Goal: Transaction & Acquisition: Book appointment/travel/reservation

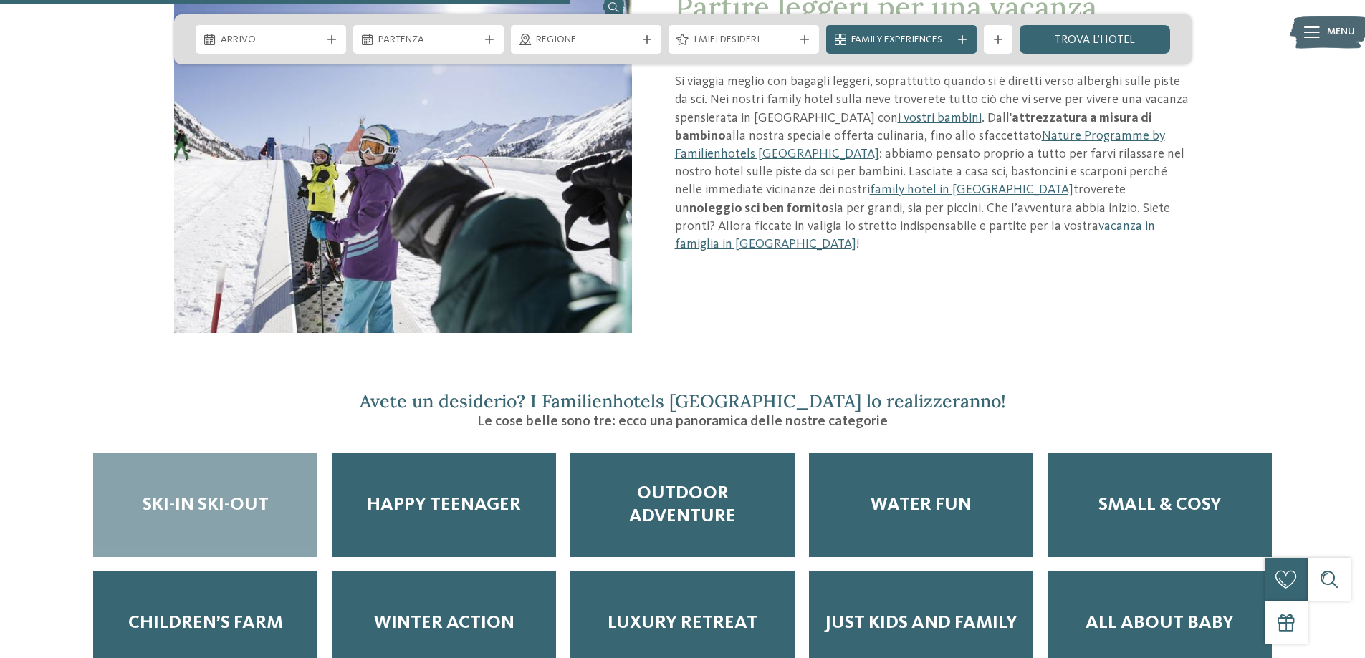
scroll to position [1648, 0]
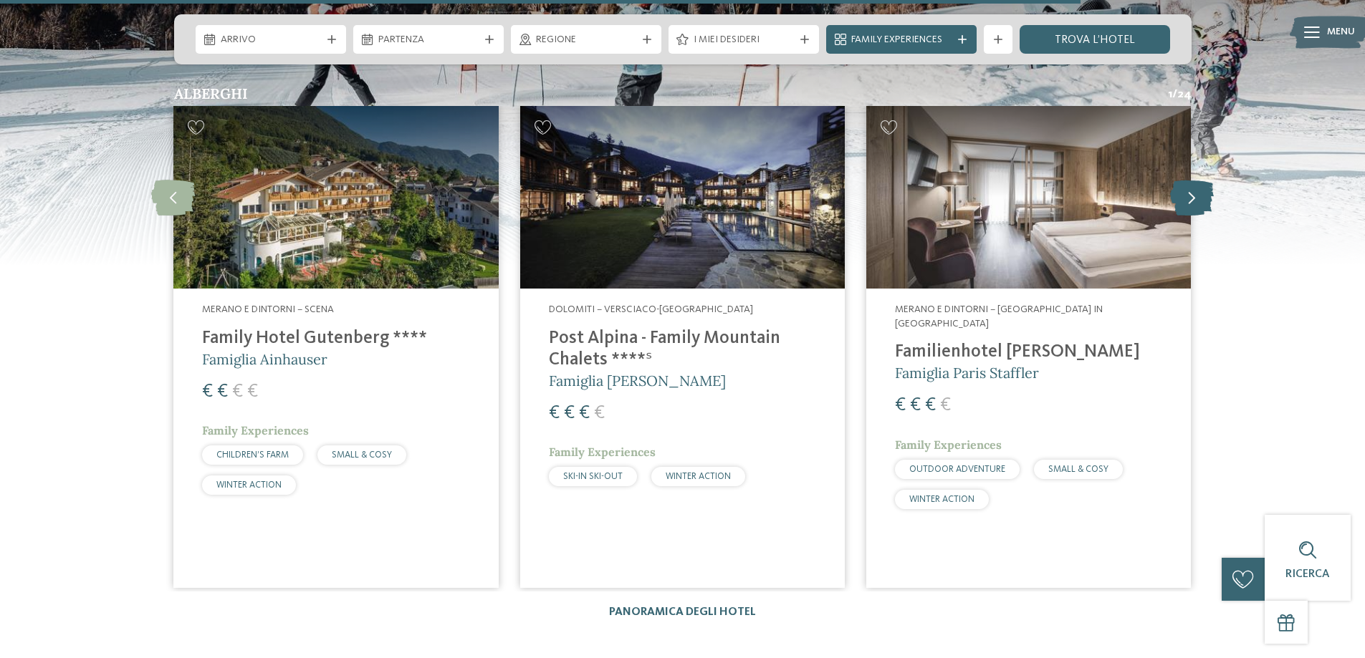
scroll to position [3165, 0]
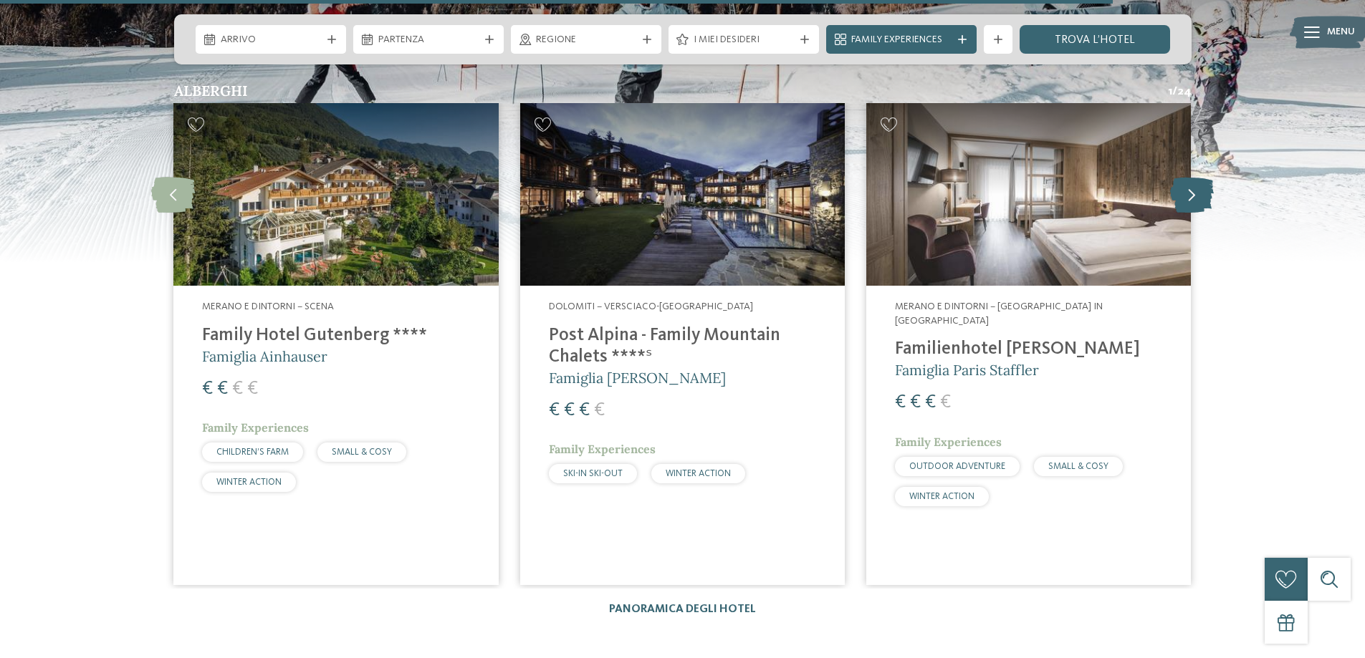
click at [1179, 181] on icon at bounding box center [1192, 195] width 44 height 36
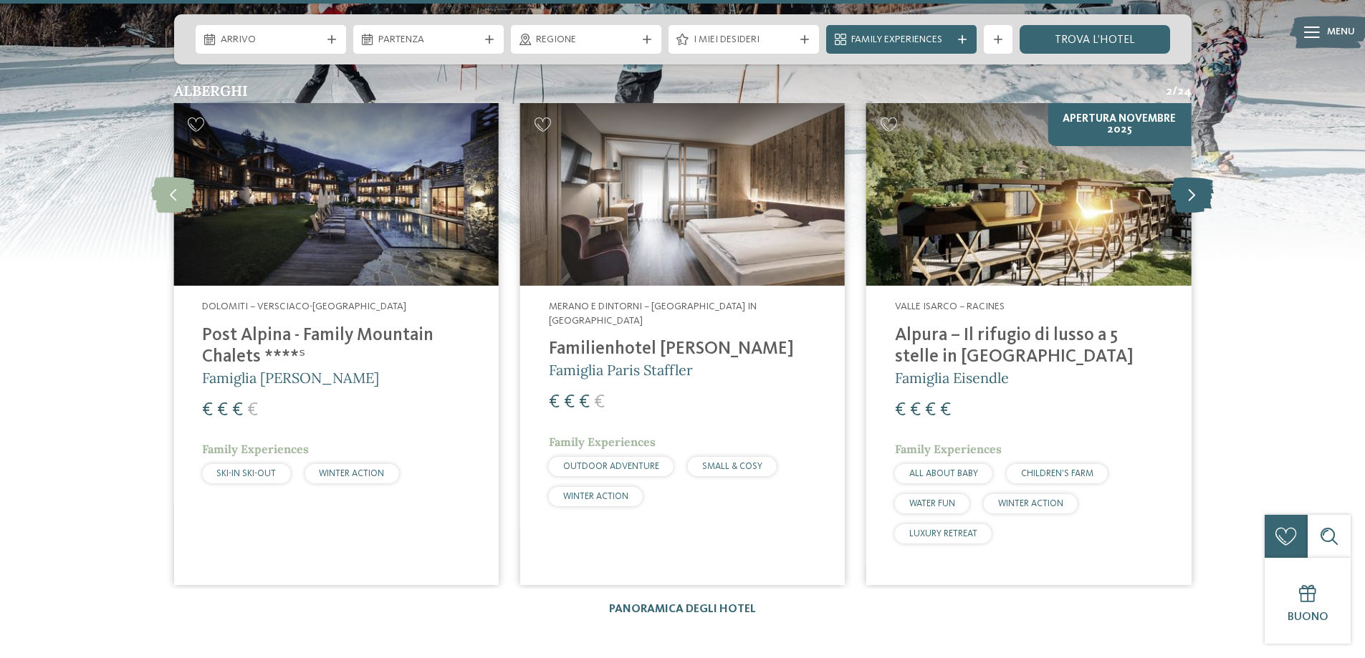
click at [1179, 181] on icon at bounding box center [1192, 195] width 44 height 36
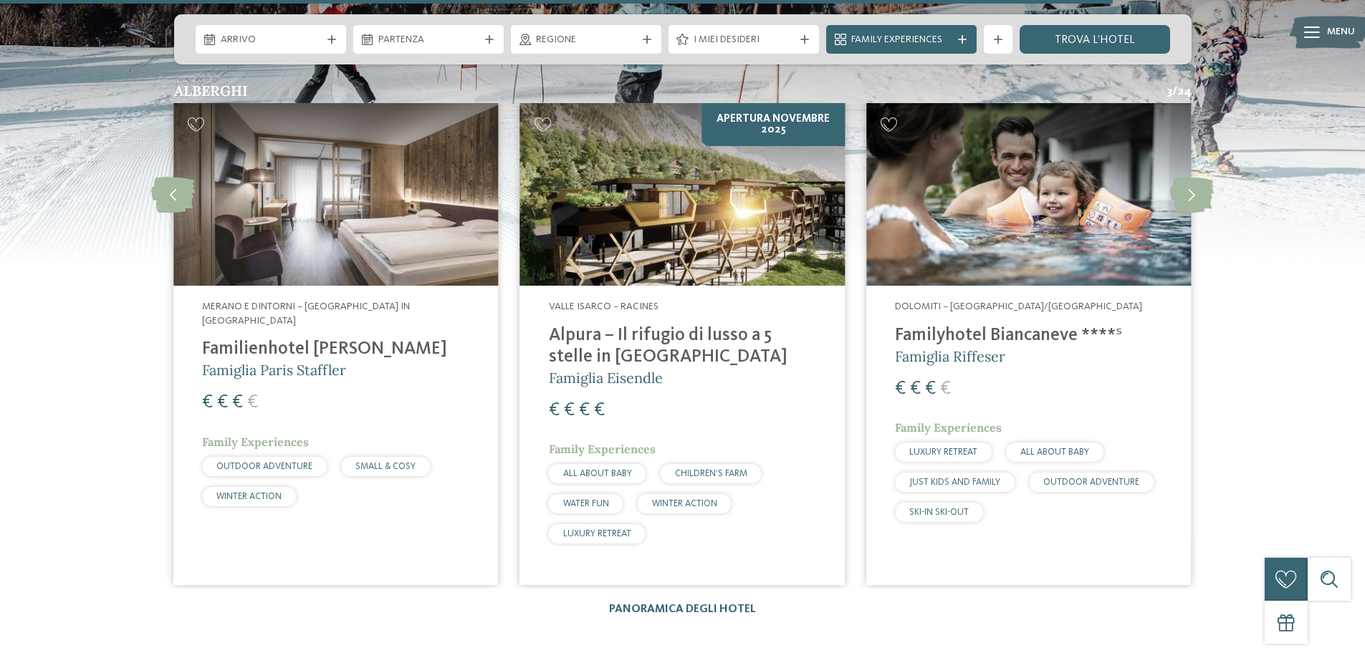
click at [1090, 253] on img at bounding box center [1028, 194] width 325 height 183
drag, startPoint x: 675, startPoint y: 196, endPoint x: 693, endPoint y: 213, distance: 24.8
click at [675, 196] on img at bounding box center [682, 194] width 325 height 183
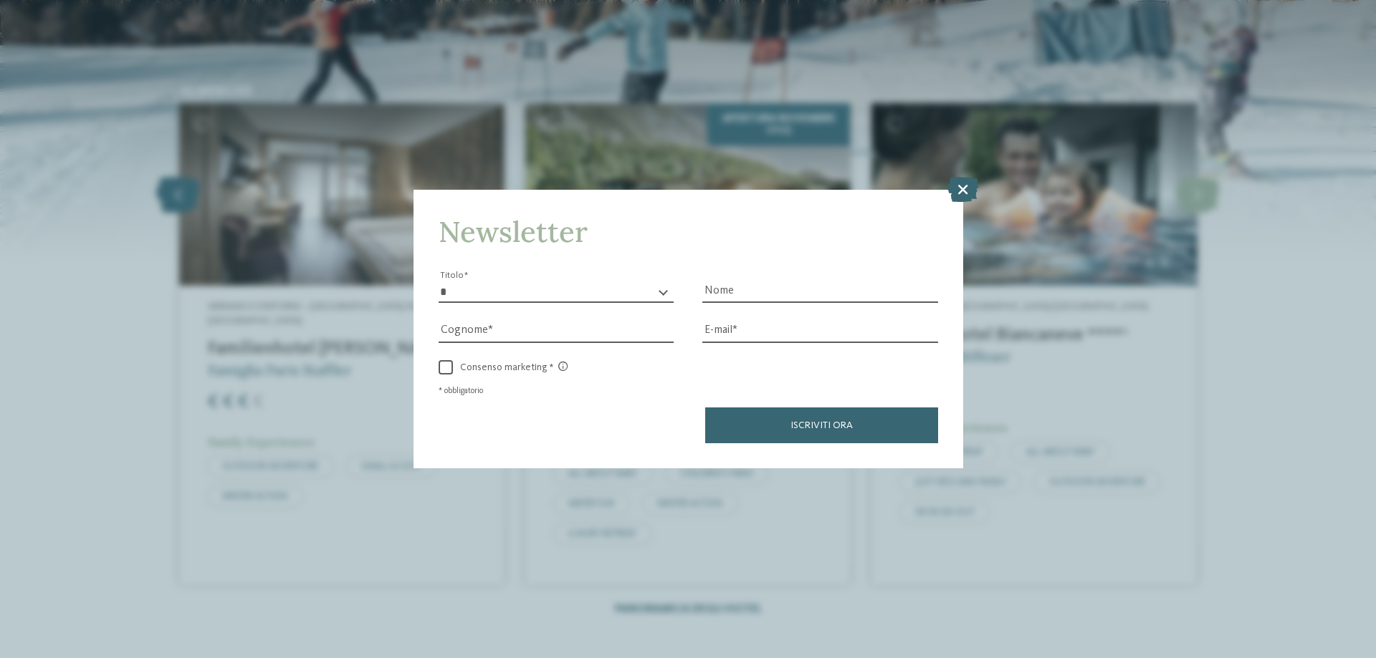
click at [168, 172] on div "Newsletter * ****** ******* ******** ****** Titolo Nome Cognome Fax" at bounding box center [688, 329] width 1376 height 658
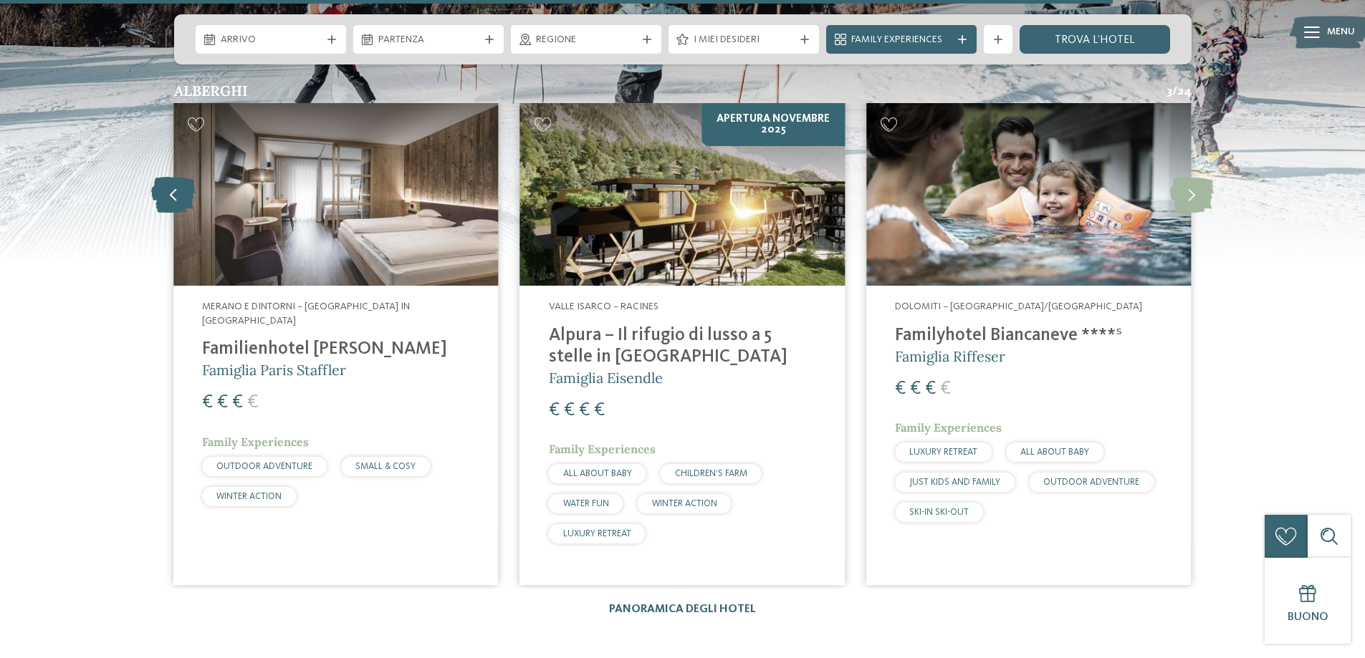
click at [188, 177] on icon at bounding box center [173, 195] width 44 height 36
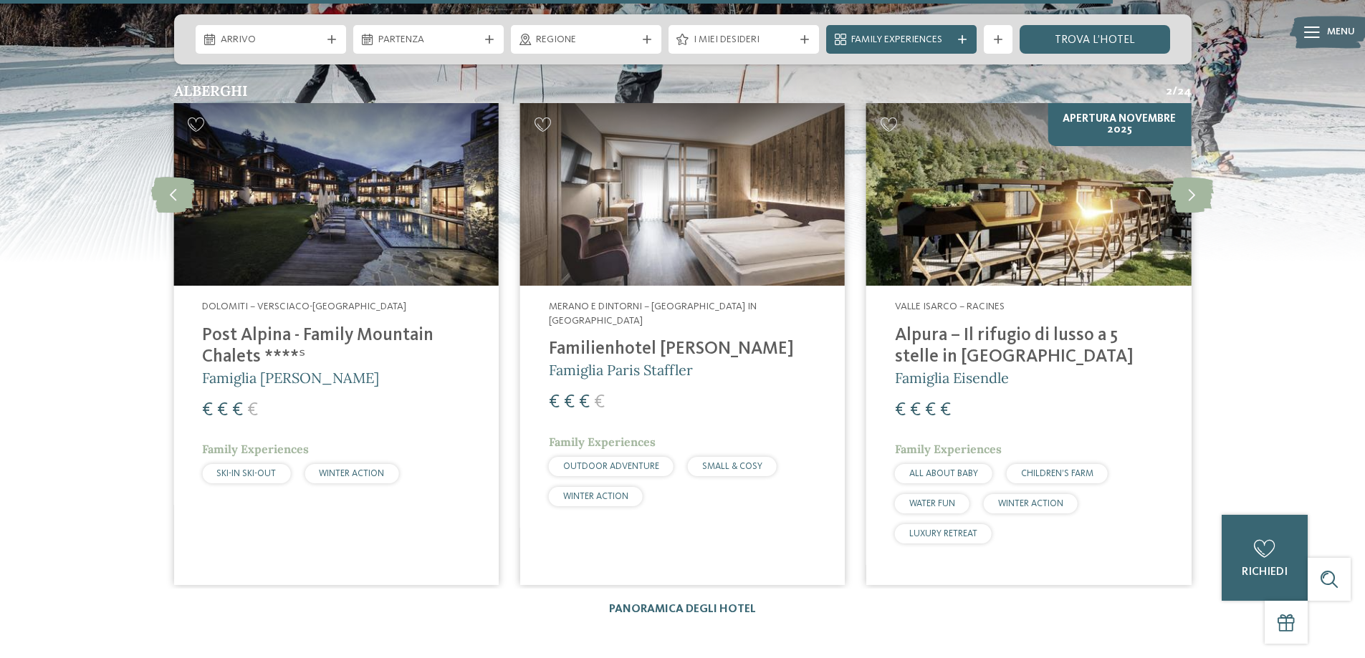
click at [293, 182] on img at bounding box center [335, 194] width 325 height 183
click at [180, 177] on icon at bounding box center [173, 195] width 44 height 36
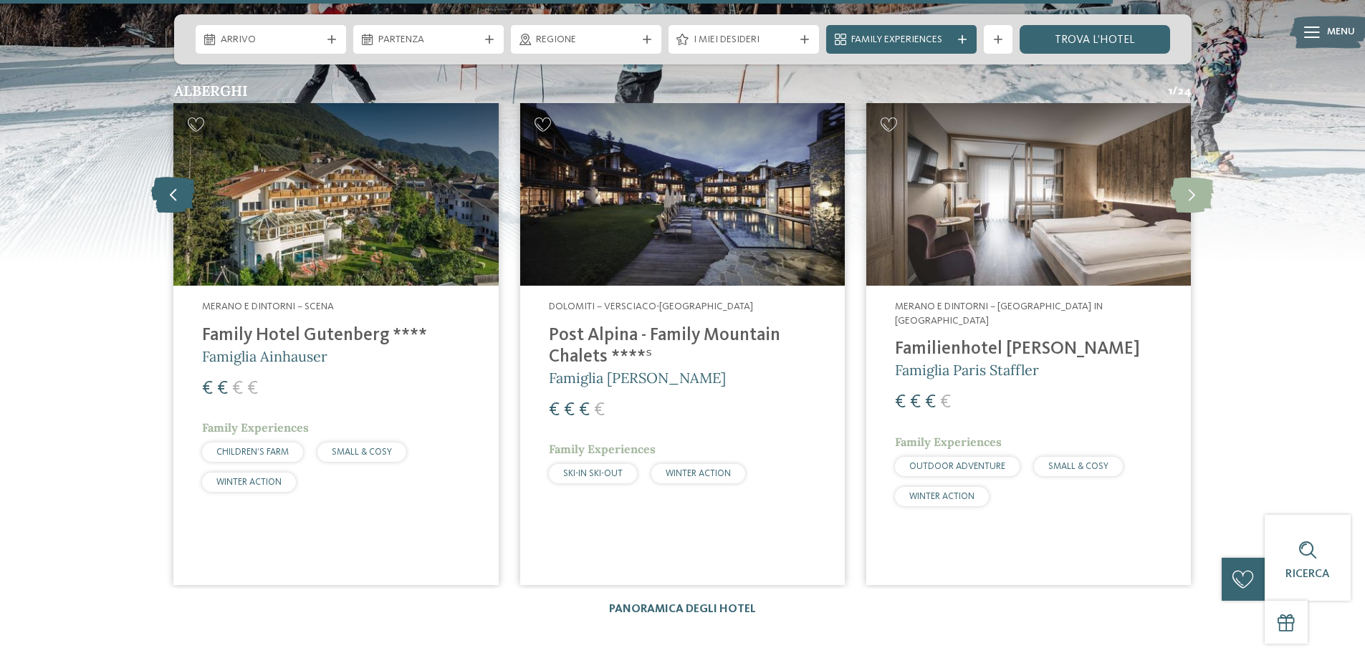
click at [180, 177] on icon at bounding box center [173, 195] width 44 height 36
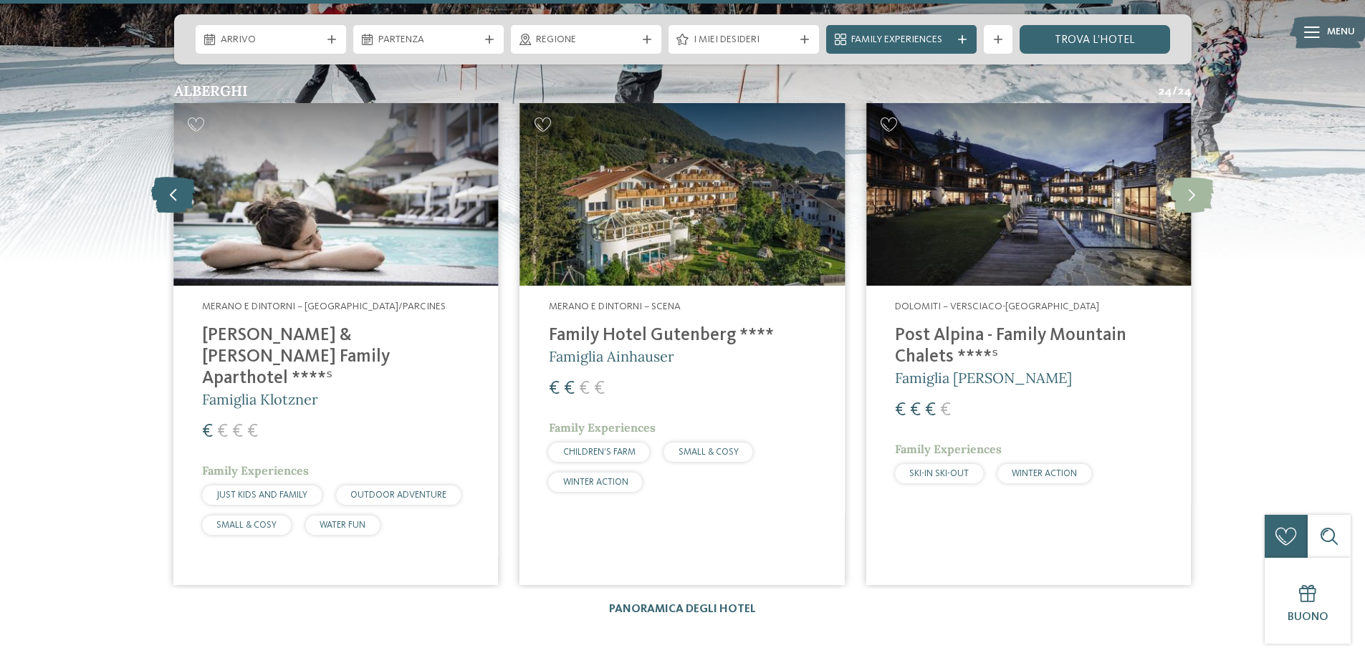
click at [180, 177] on icon at bounding box center [173, 195] width 44 height 36
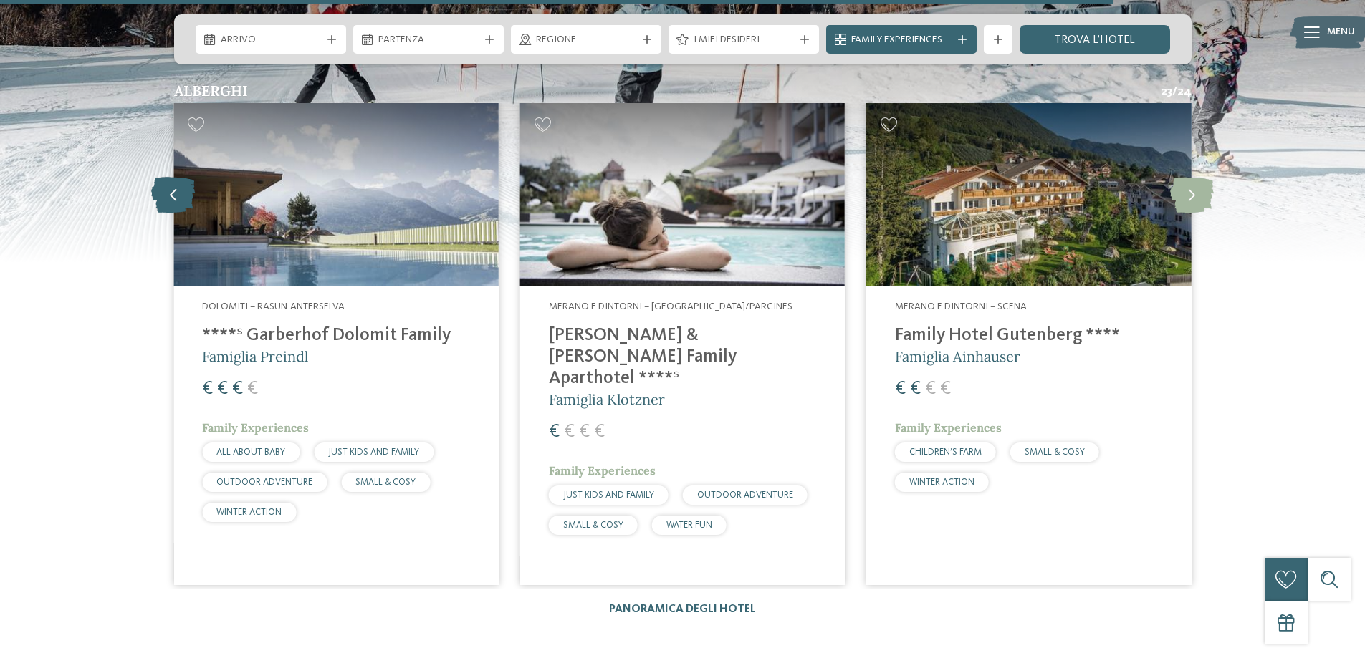
click at [180, 177] on icon at bounding box center [173, 195] width 44 height 36
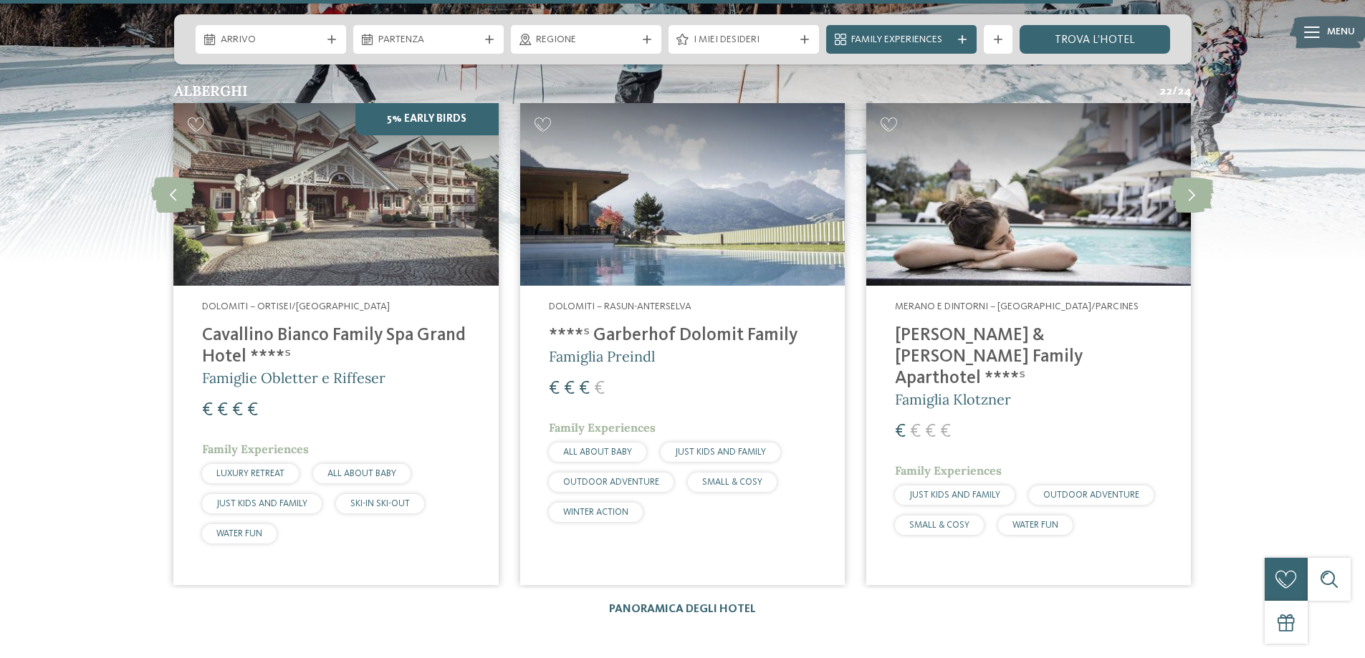
drag, startPoint x: 455, startPoint y: 209, endPoint x: 468, endPoint y: 214, distance: 13.8
click at [455, 209] on img at bounding box center [335, 194] width 325 height 183
click at [167, 177] on icon at bounding box center [173, 195] width 44 height 36
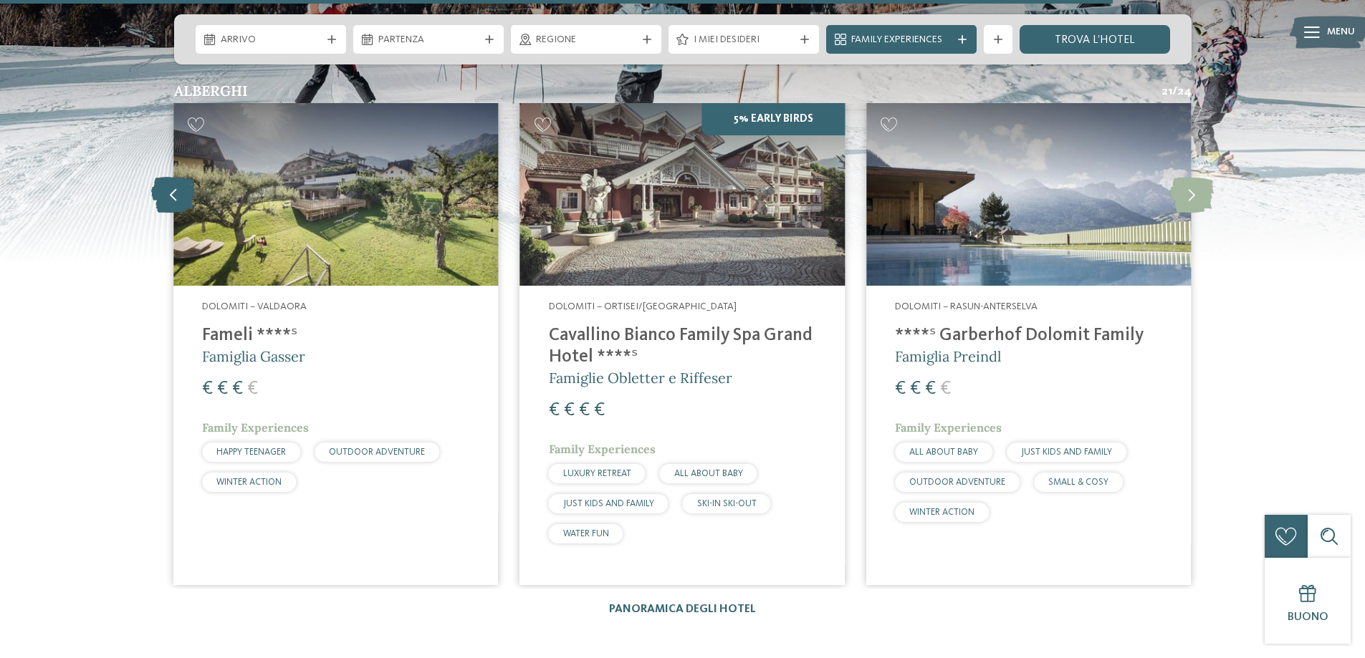
click at [167, 177] on icon at bounding box center [173, 195] width 44 height 36
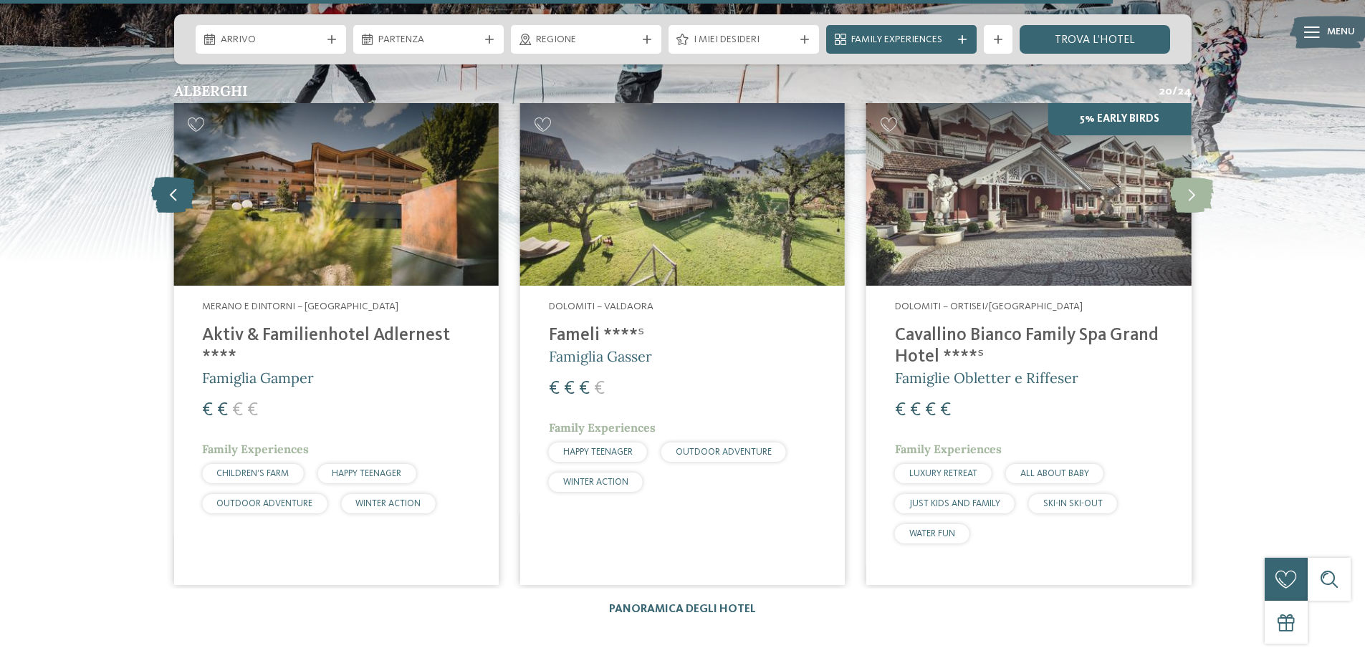
click at [184, 184] on icon at bounding box center [173, 195] width 44 height 36
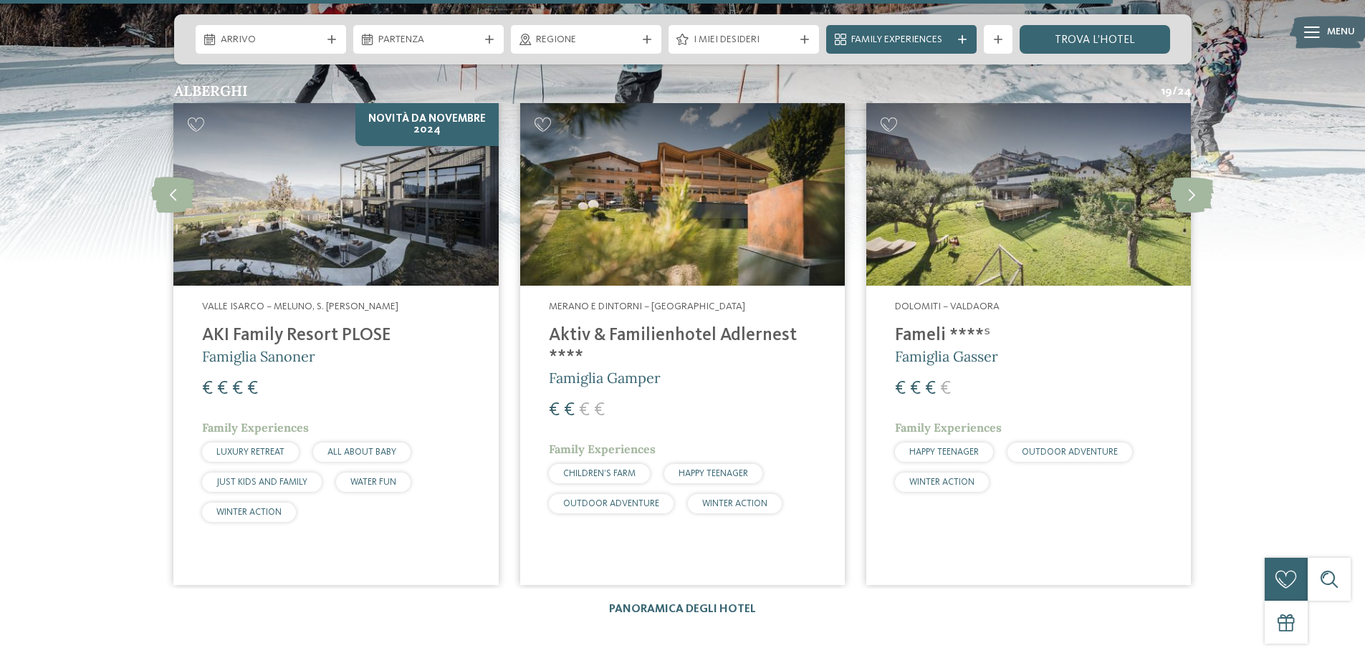
click at [398, 176] on img at bounding box center [335, 194] width 325 height 183
click at [160, 177] on icon at bounding box center [173, 195] width 44 height 36
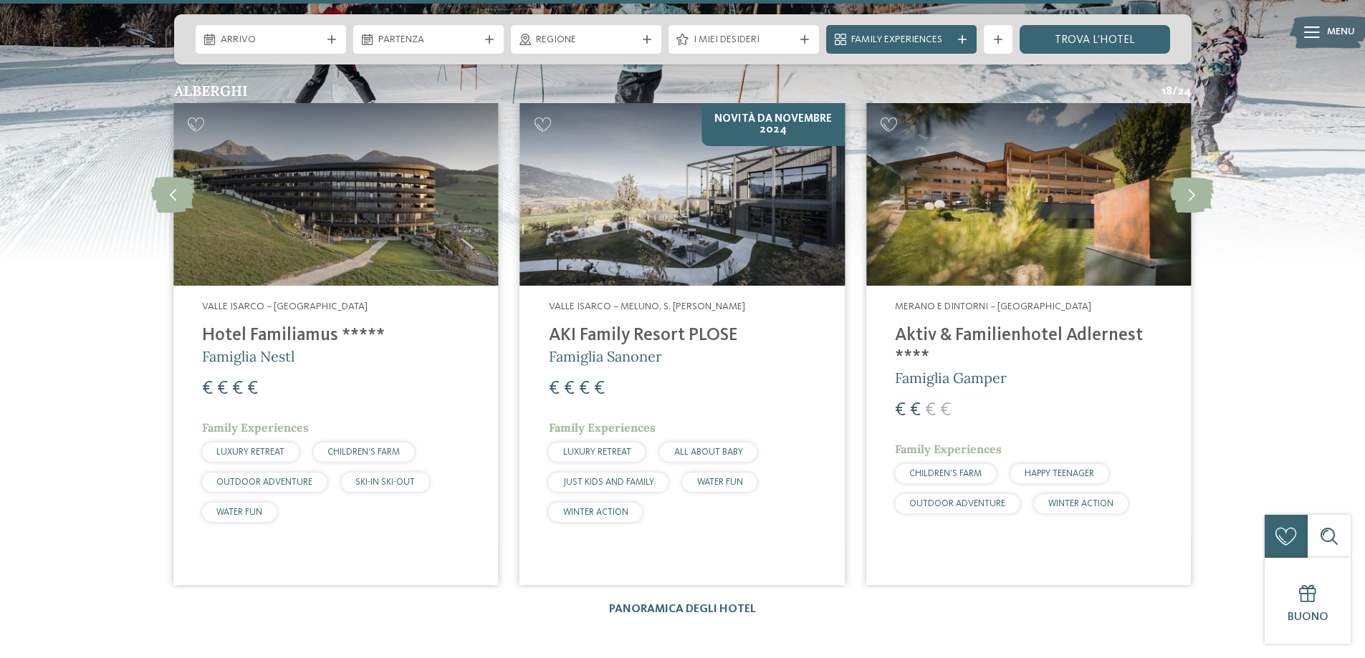
click at [294, 190] on img at bounding box center [335, 194] width 325 height 183
click at [179, 183] on icon at bounding box center [173, 195] width 44 height 36
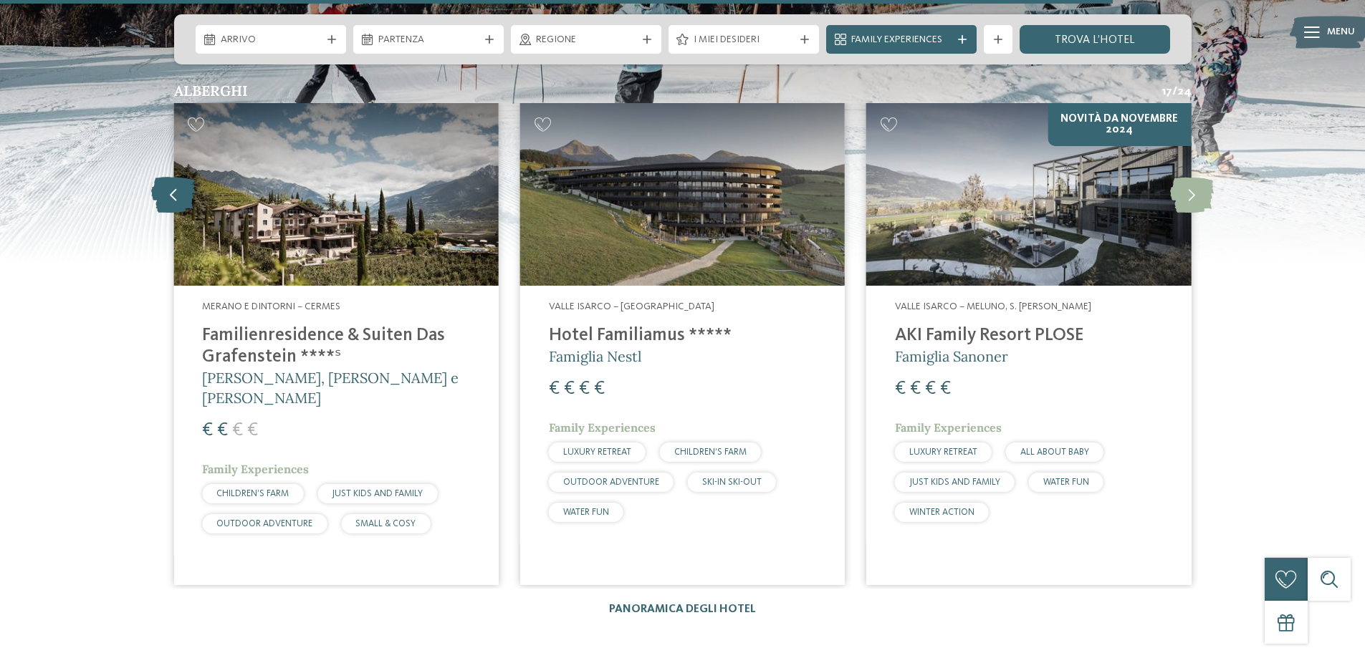
click at [179, 183] on icon at bounding box center [173, 195] width 44 height 36
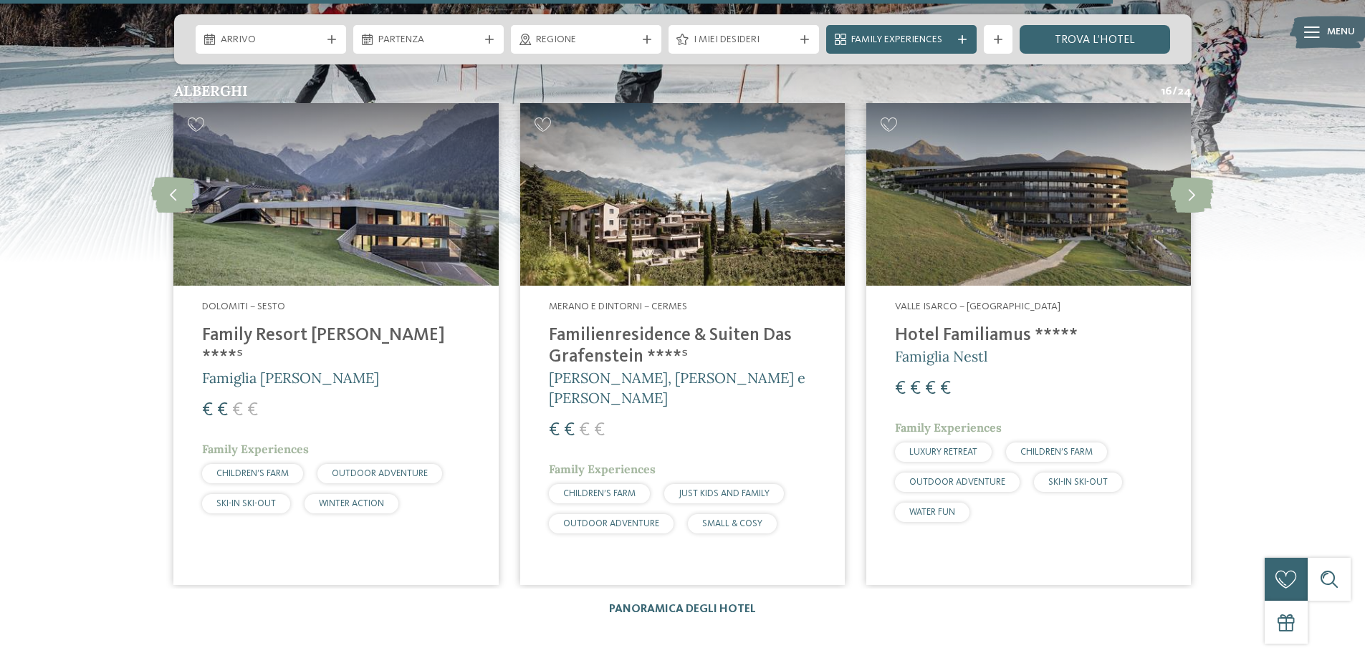
click at [299, 192] on img at bounding box center [335, 194] width 325 height 183
click at [179, 177] on icon at bounding box center [173, 195] width 44 height 36
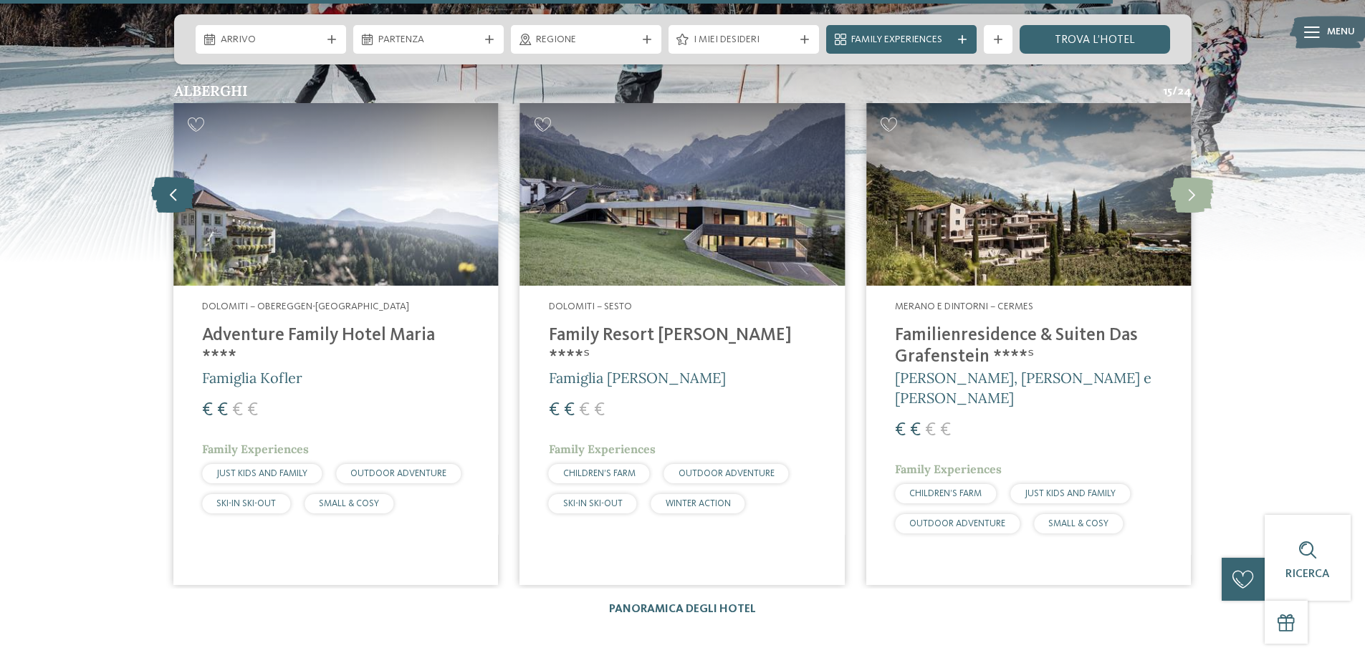
click at [179, 177] on icon at bounding box center [173, 195] width 44 height 36
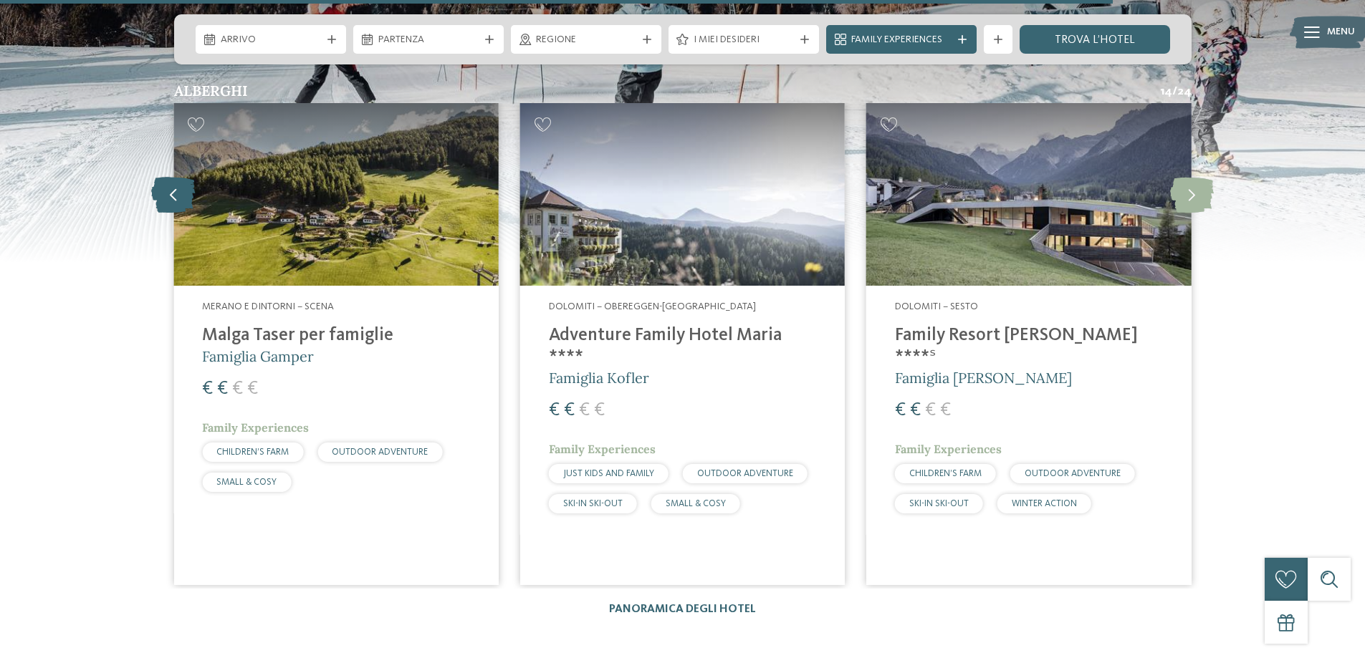
click at [179, 177] on icon at bounding box center [173, 195] width 44 height 36
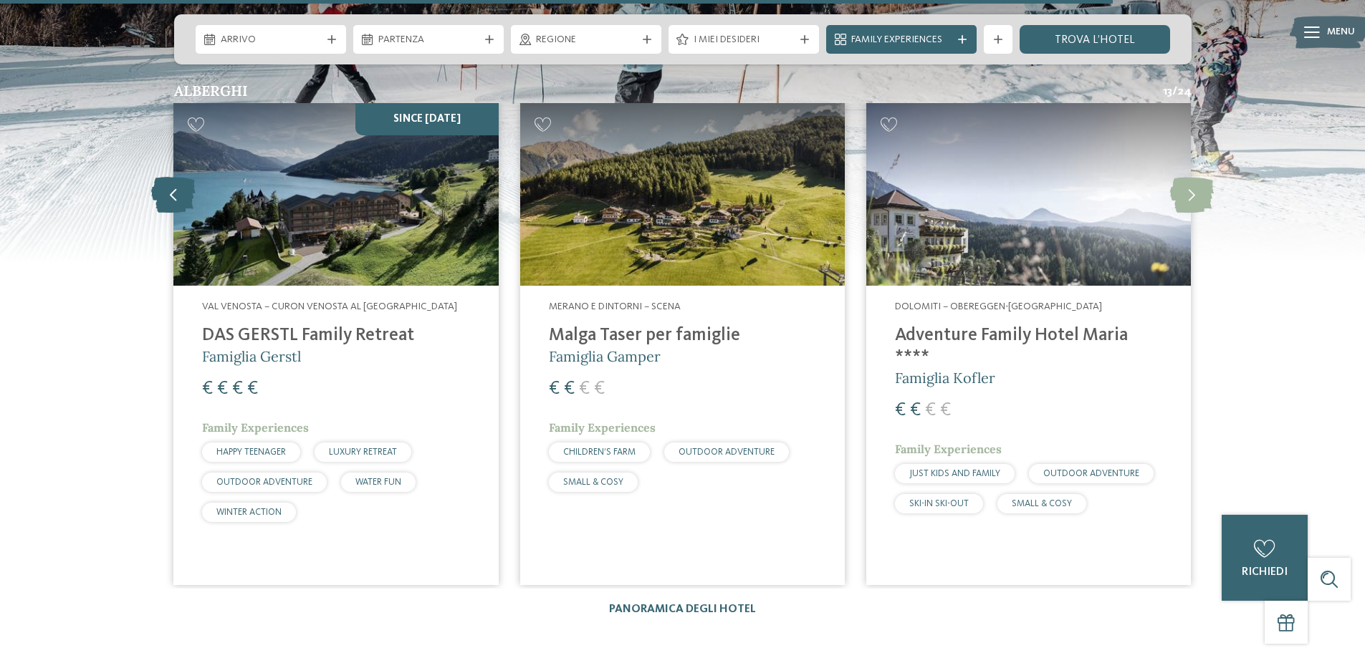
click at [179, 177] on icon at bounding box center [173, 195] width 44 height 36
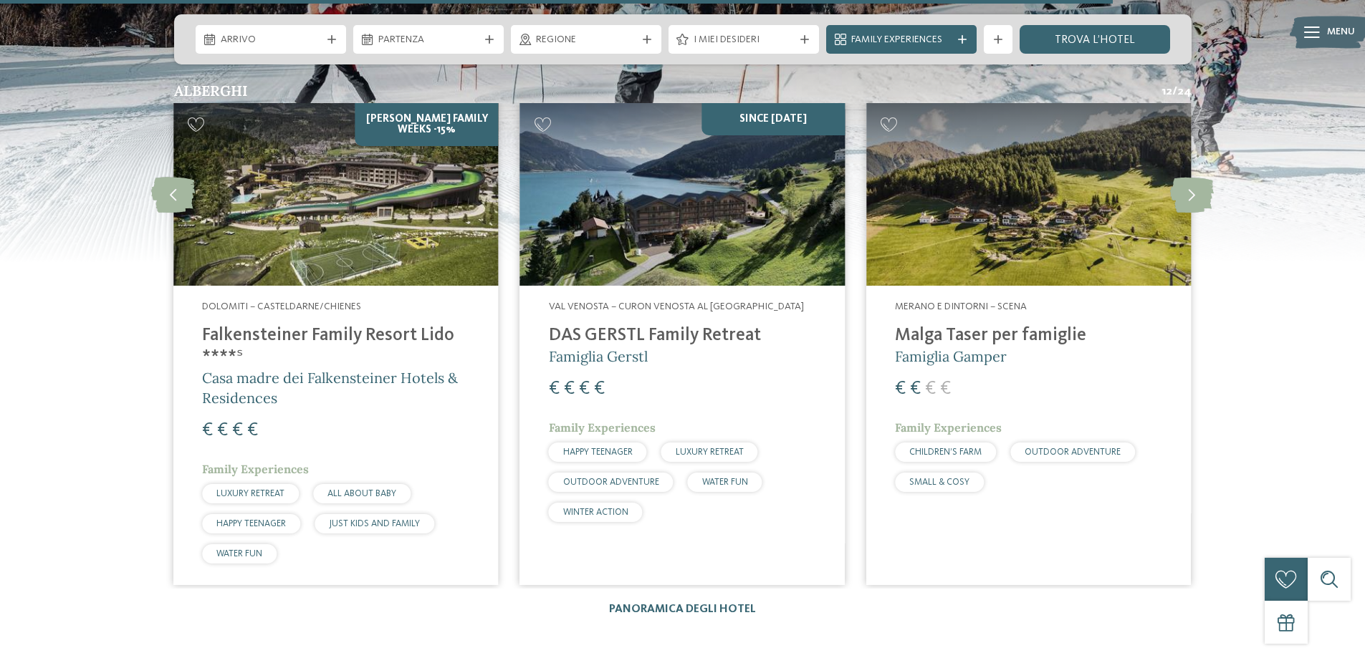
click at [334, 188] on img at bounding box center [335, 194] width 325 height 183
click at [176, 178] on icon at bounding box center [173, 195] width 44 height 36
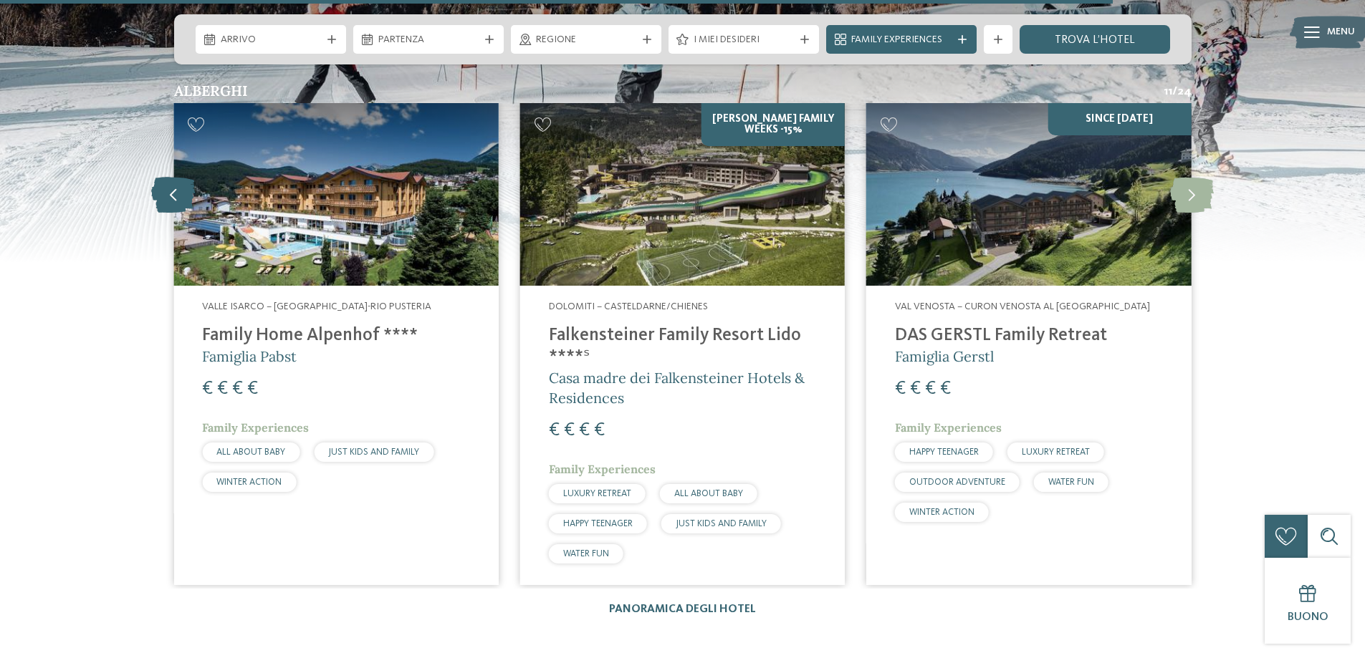
click at [176, 178] on icon at bounding box center [173, 195] width 44 height 36
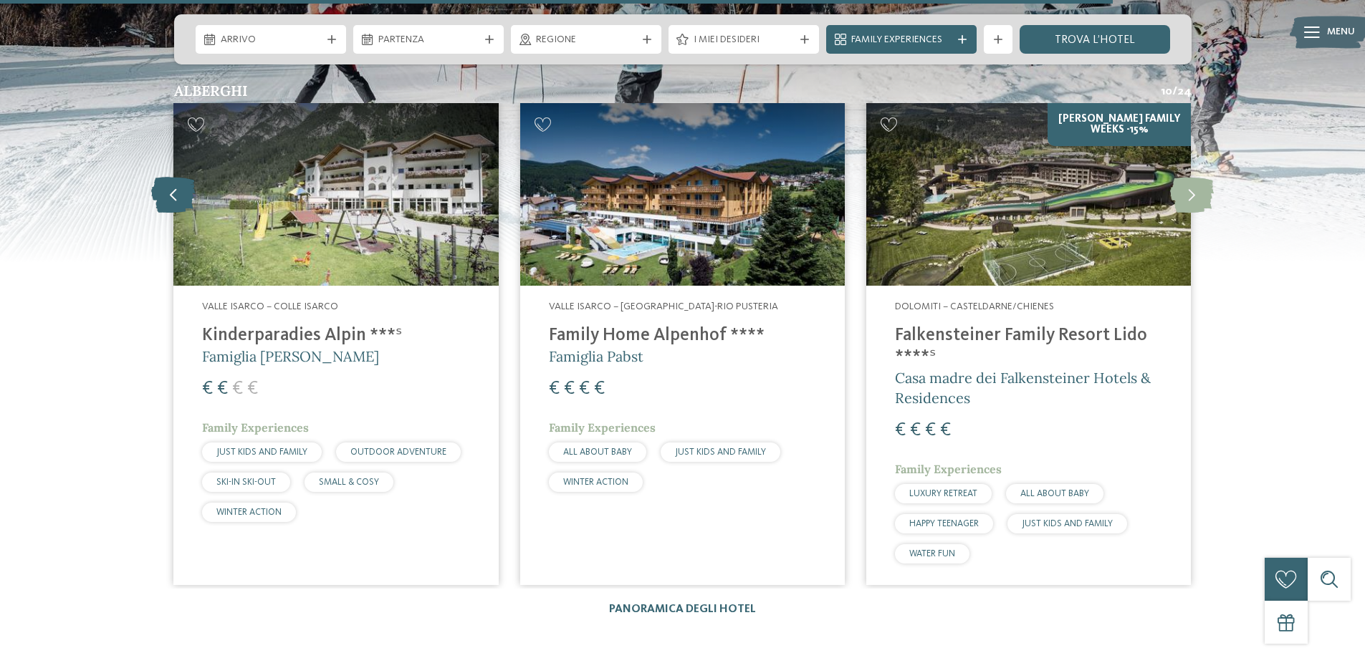
click at [176, 178] on icon at bounding box center [173, 195] width 44 height 36
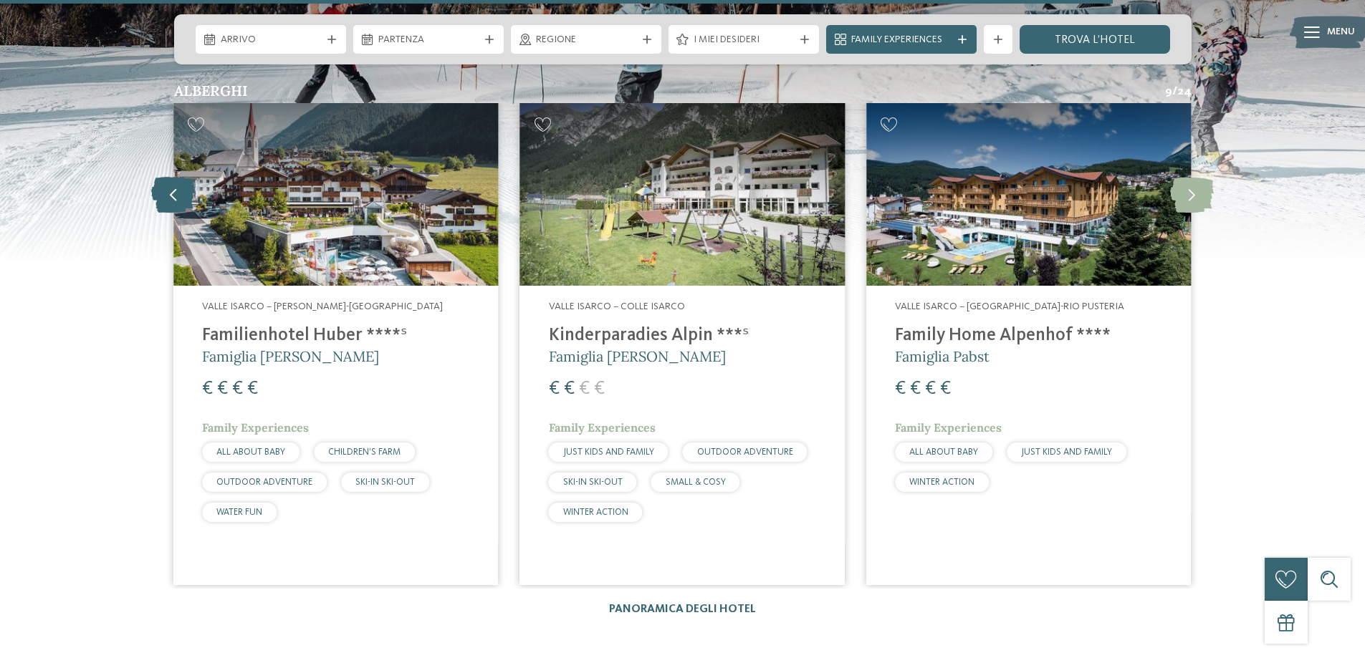
click at [176, 178] on icon at bounding box center [173, 195] width 44 height 36
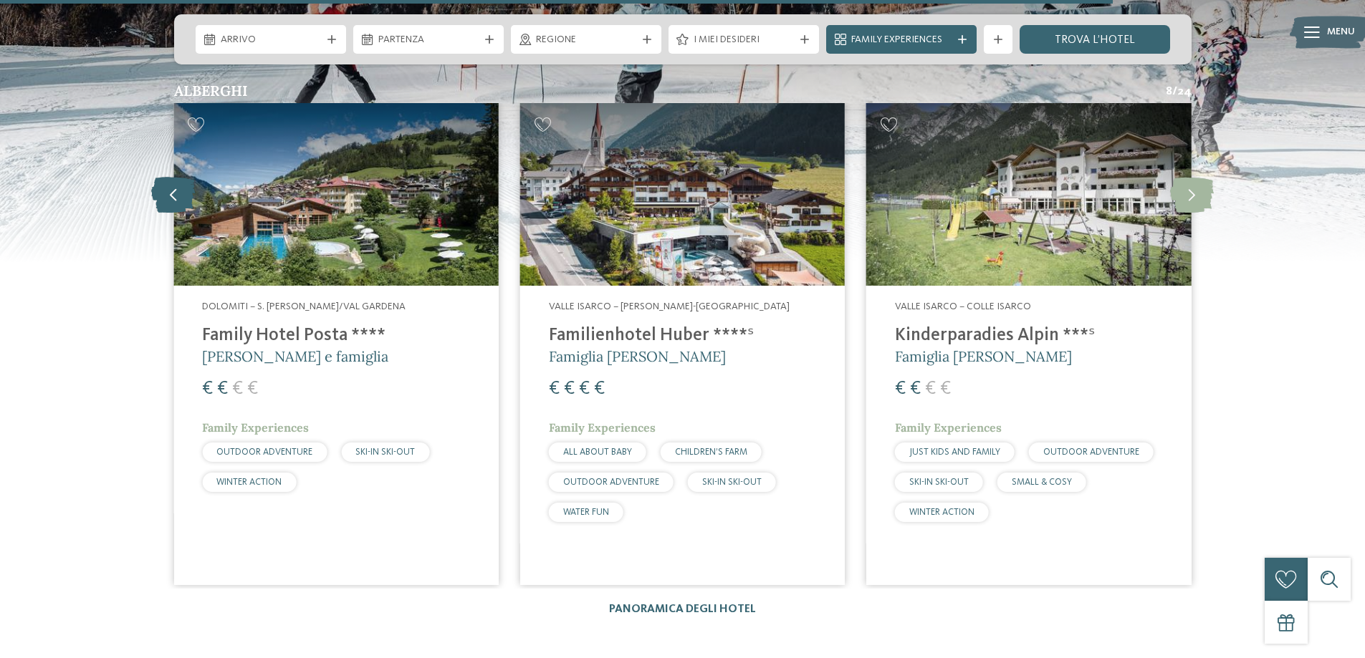
click at [176, 178] on icon at bounding box center [173, 195] width 44 height 36
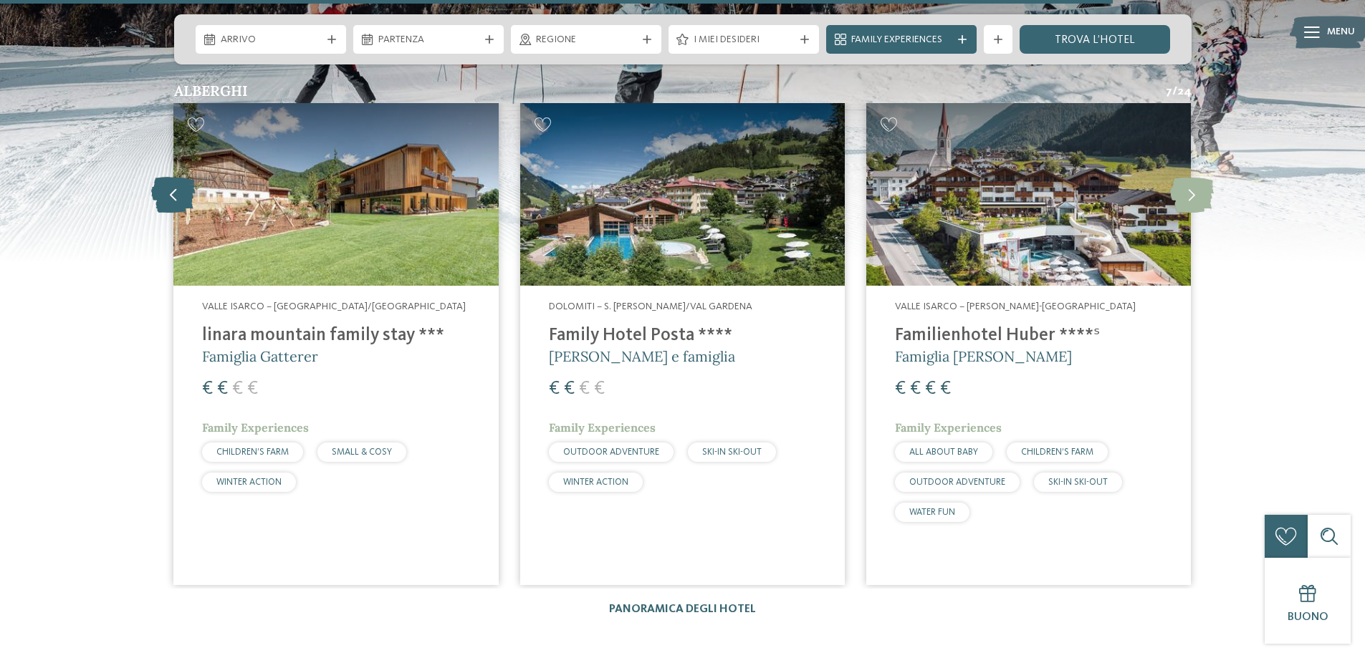
click at [176, 178] on icon at bounding box center [173, 195] width 44 height 36
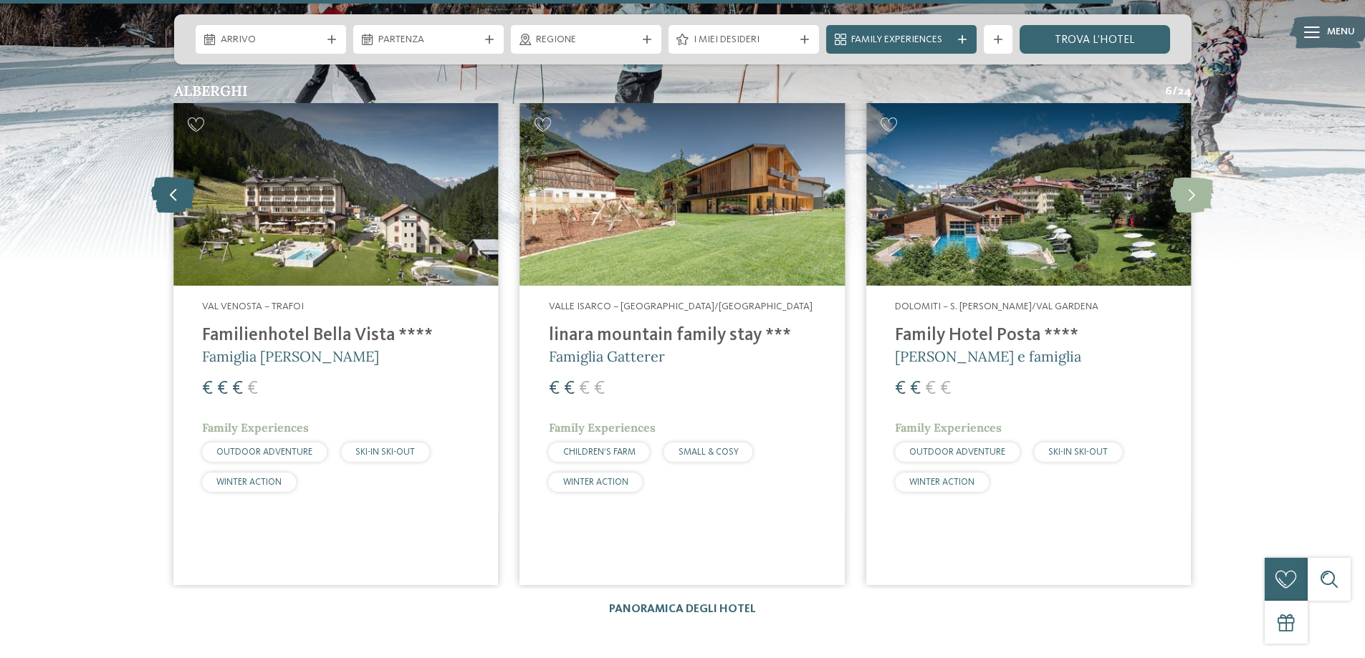
click at [176, 178] on icon at bounding box center [173, 195] width 44 height 36
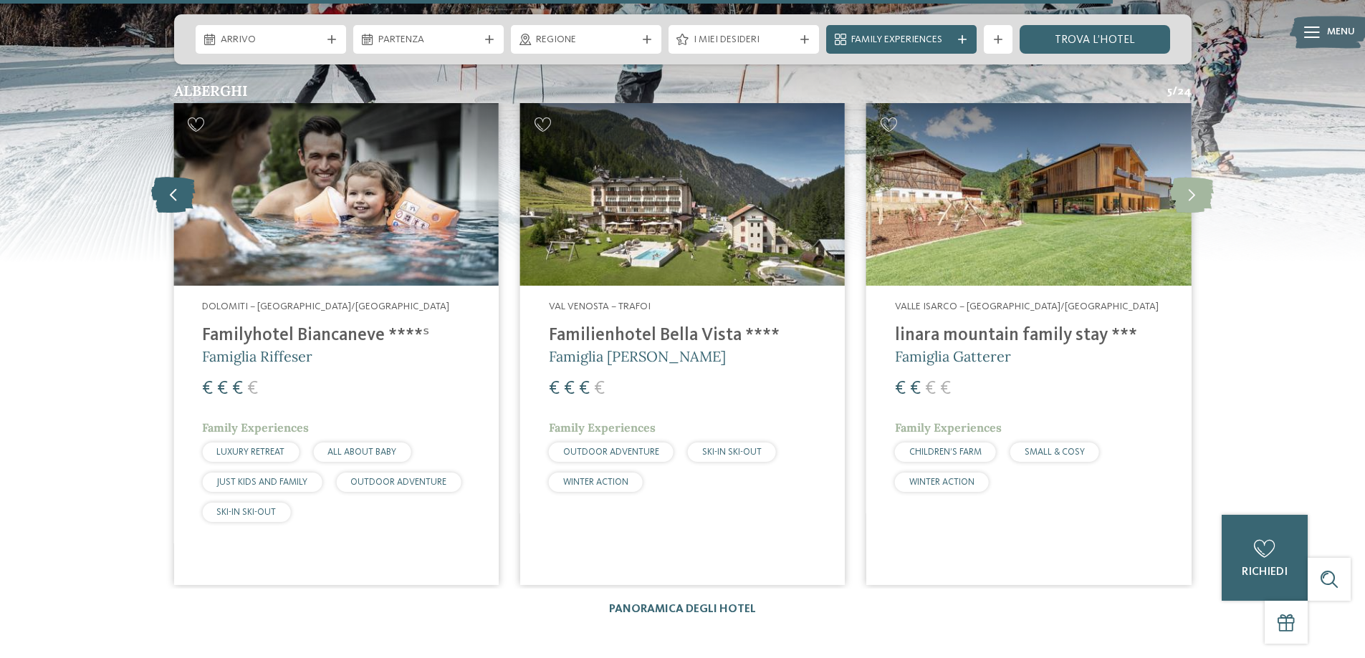
click at [176, 178] on icon at bounding box center [173, 195] width 44 height 36
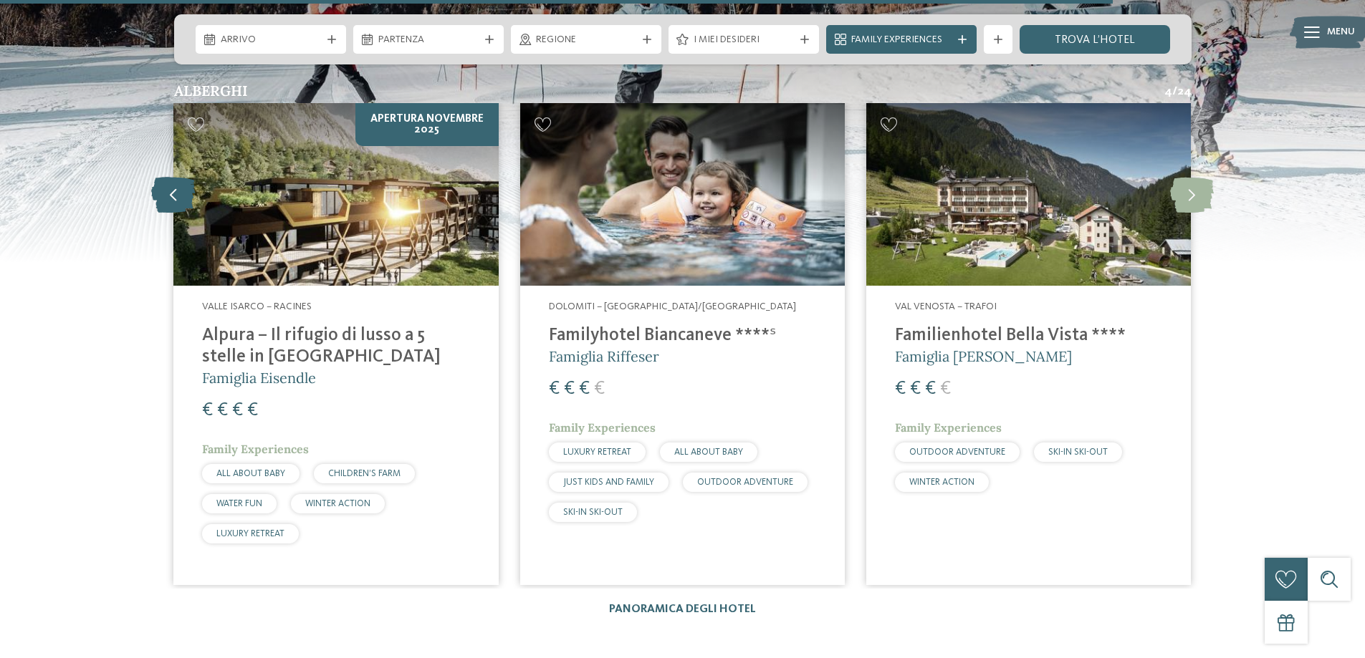
click at [176, 178] on icon at bounding box center [173, 195] width 44 height 36
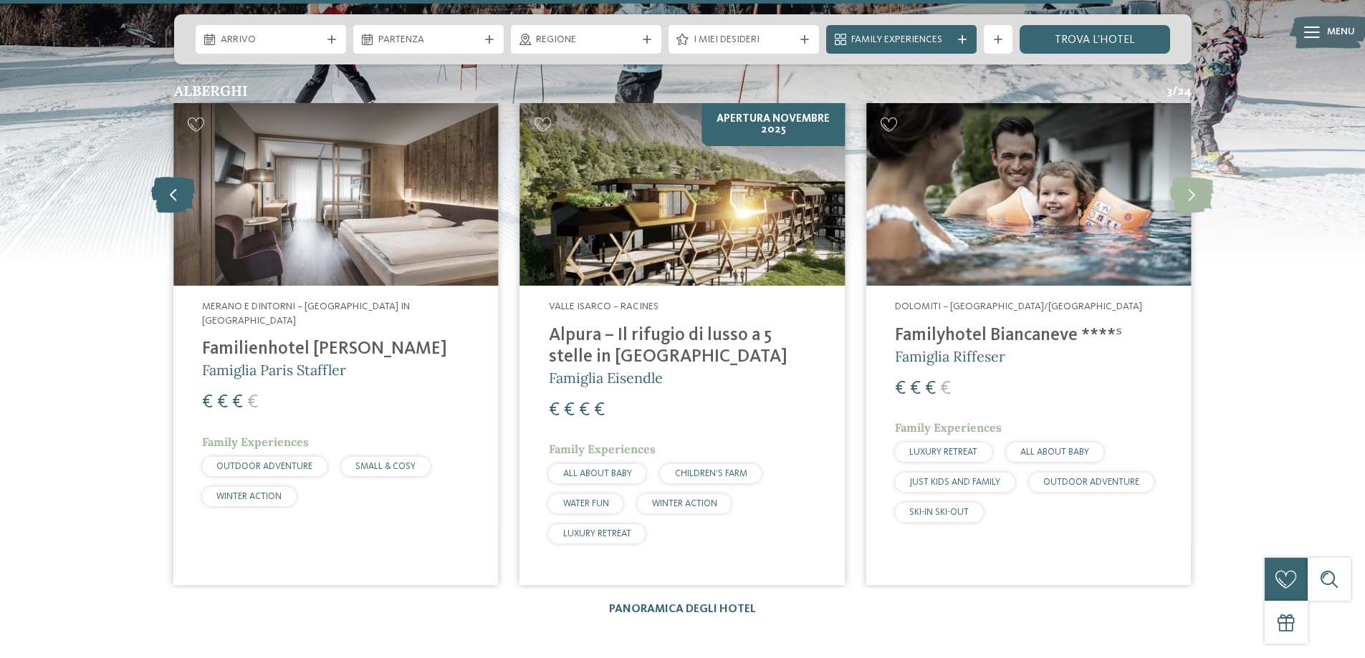
click at [176, 178] on icon at bounding box center [173, 195] width 44 height 36
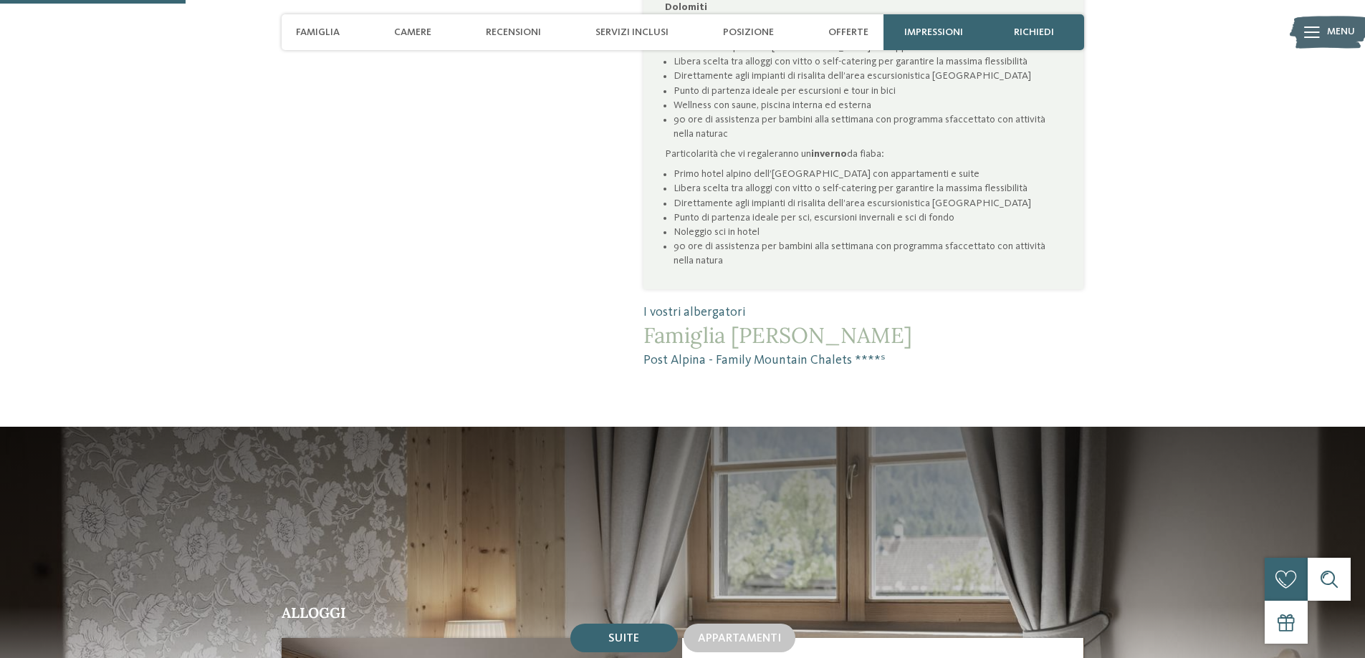
scroll to position [645, 0]
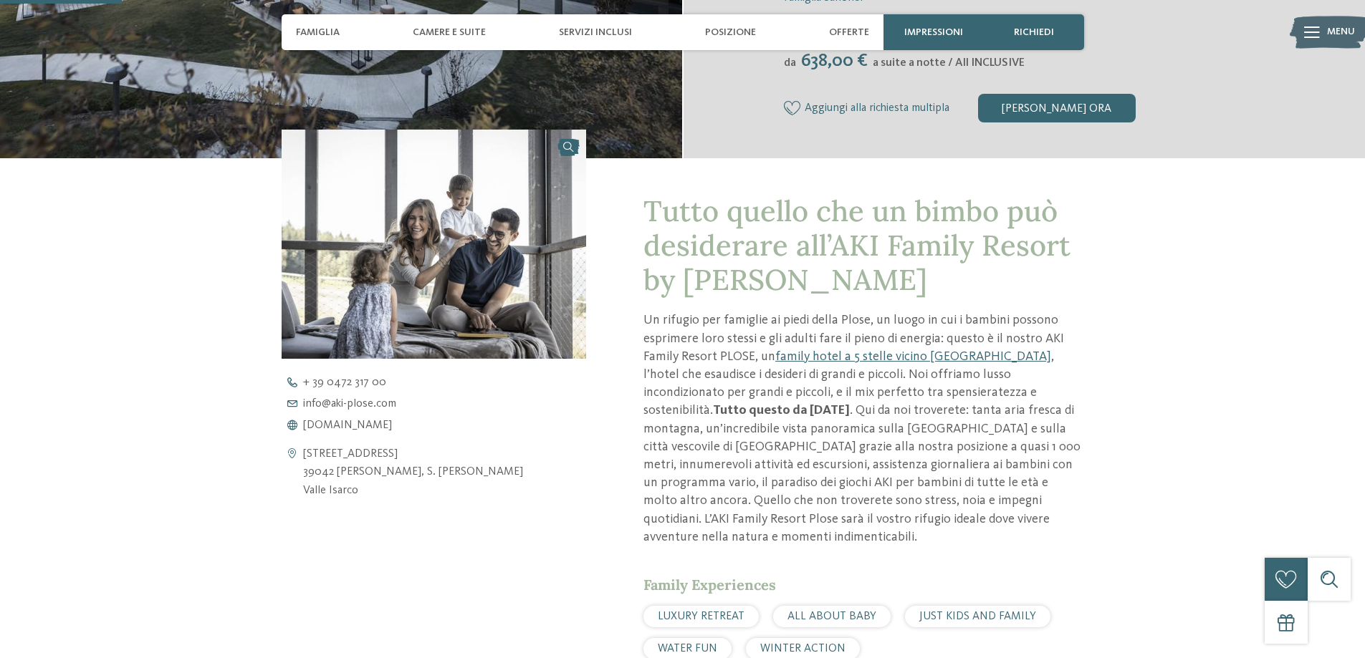
scroll to position [501, 0]
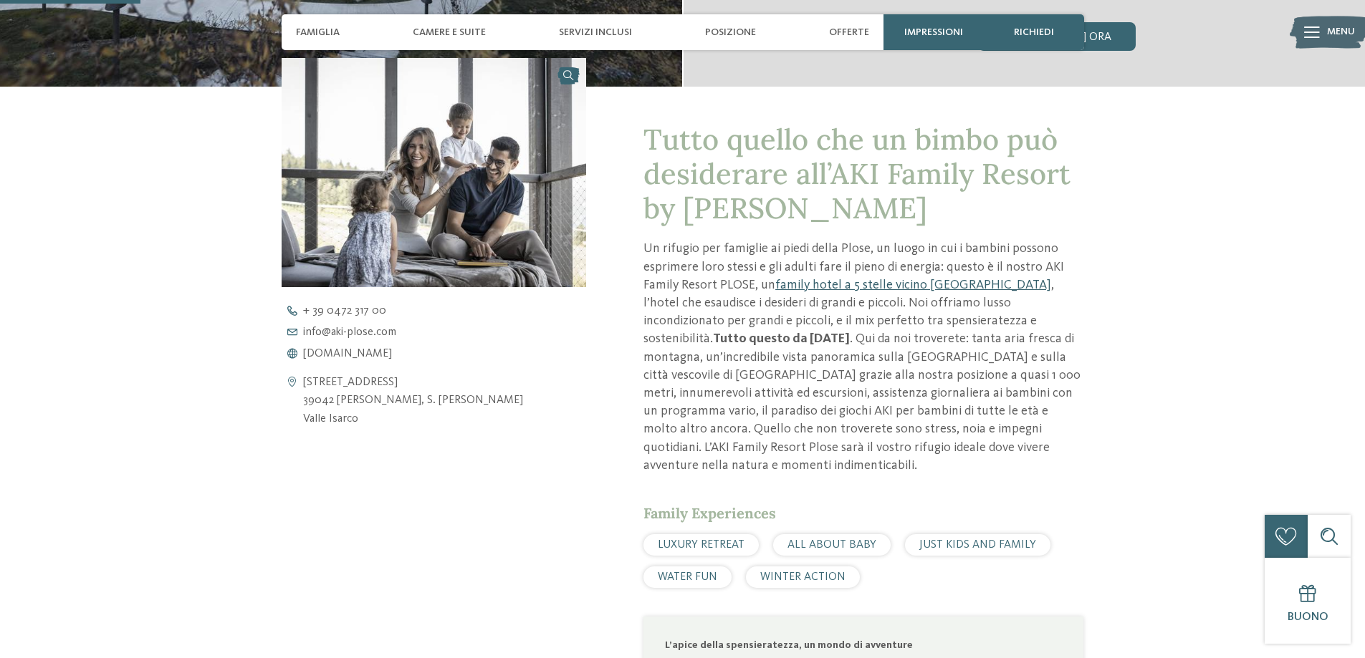
click at [832, 286] on link "family hotel a 5 stelle vicino Bressanone" at bounding box center [913, 285] width 276 height 13
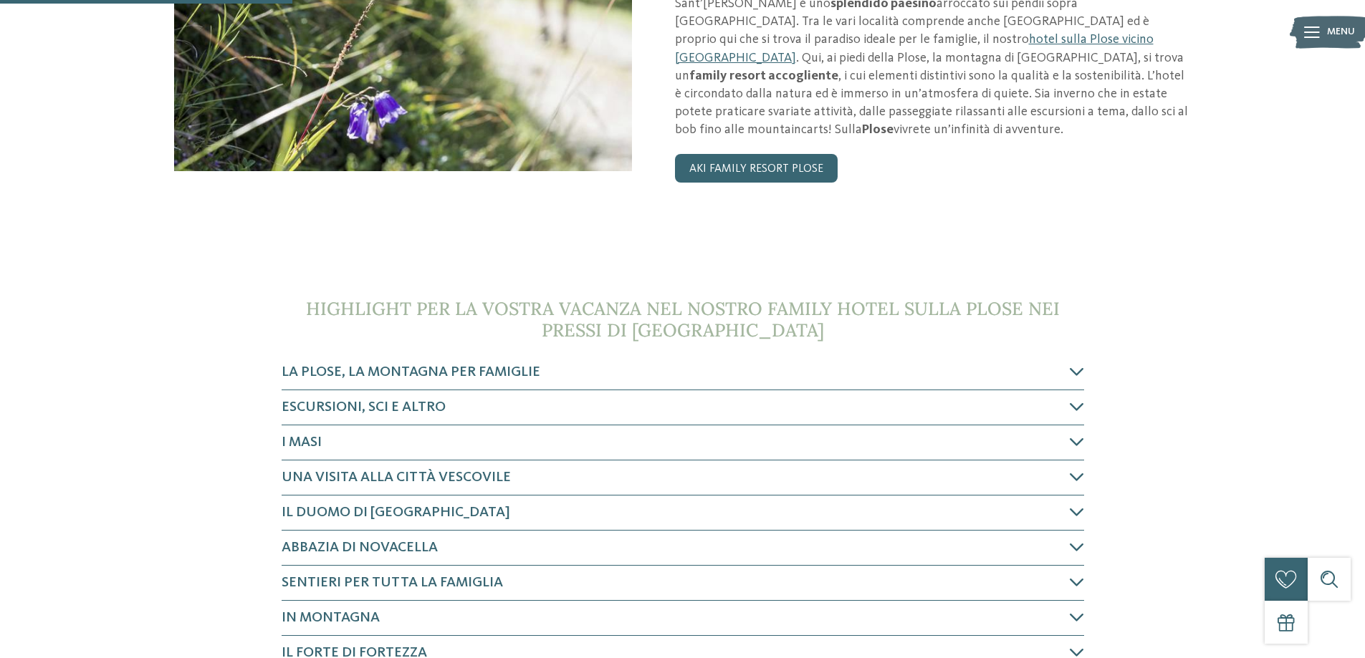
scroll to position [358, 0]
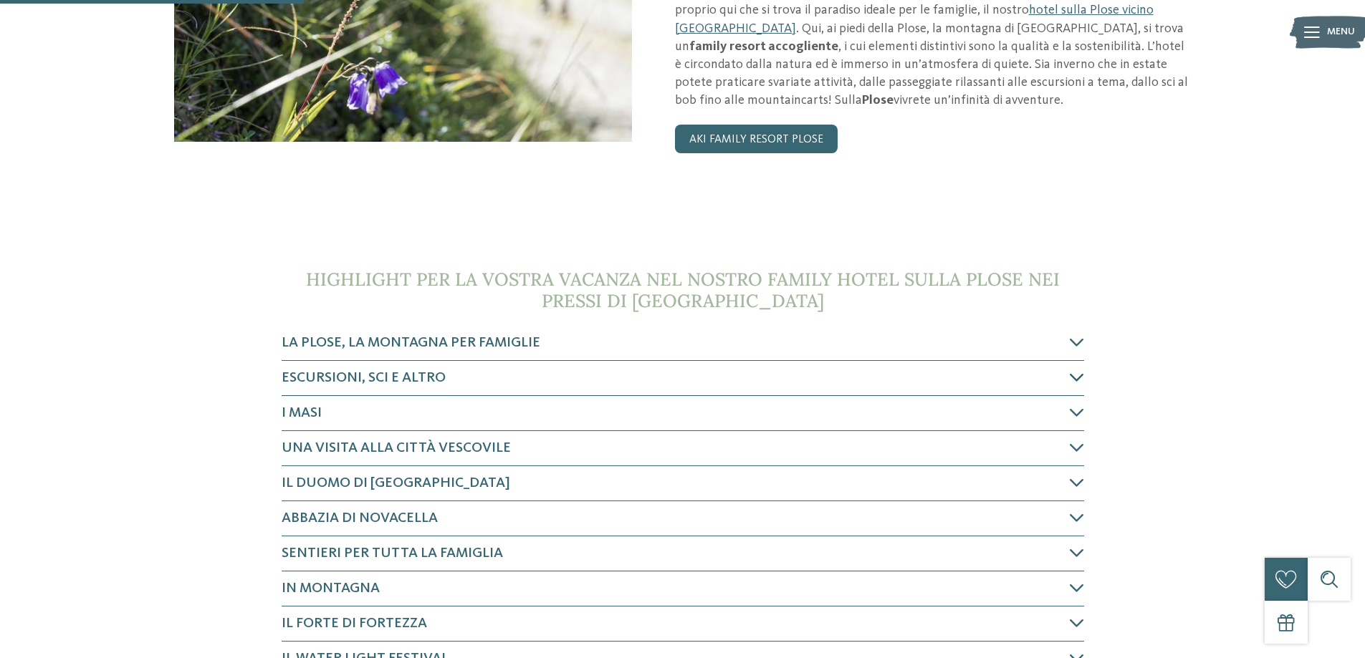
click at [1080, 375] on icon at bounding box center [1077, 377] width 14 height 14
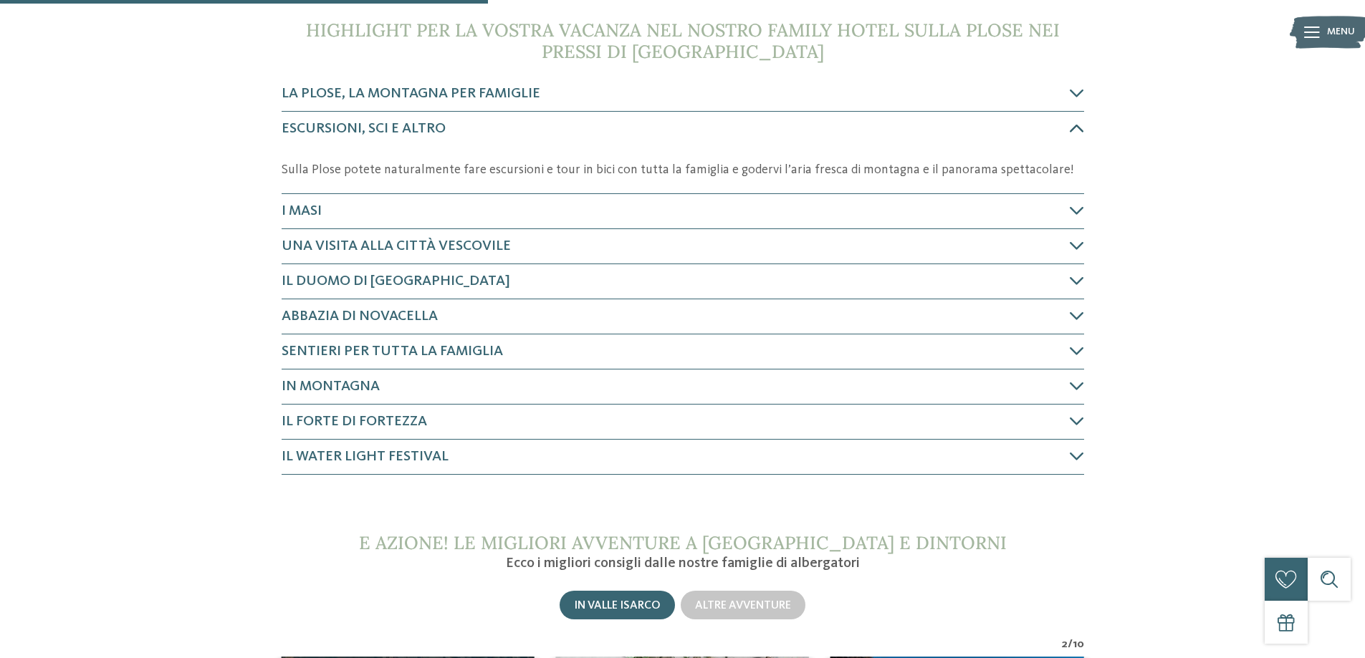
scroll to position [640, 0]
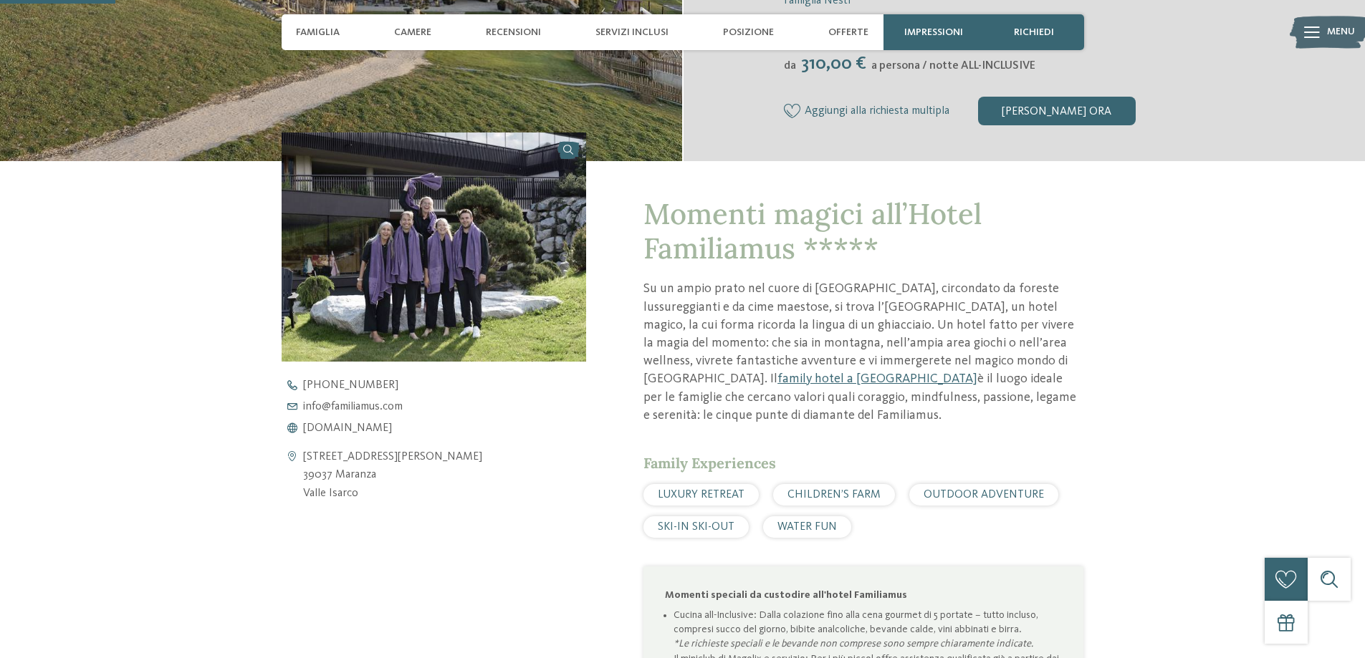
scroll to position [430, 0]
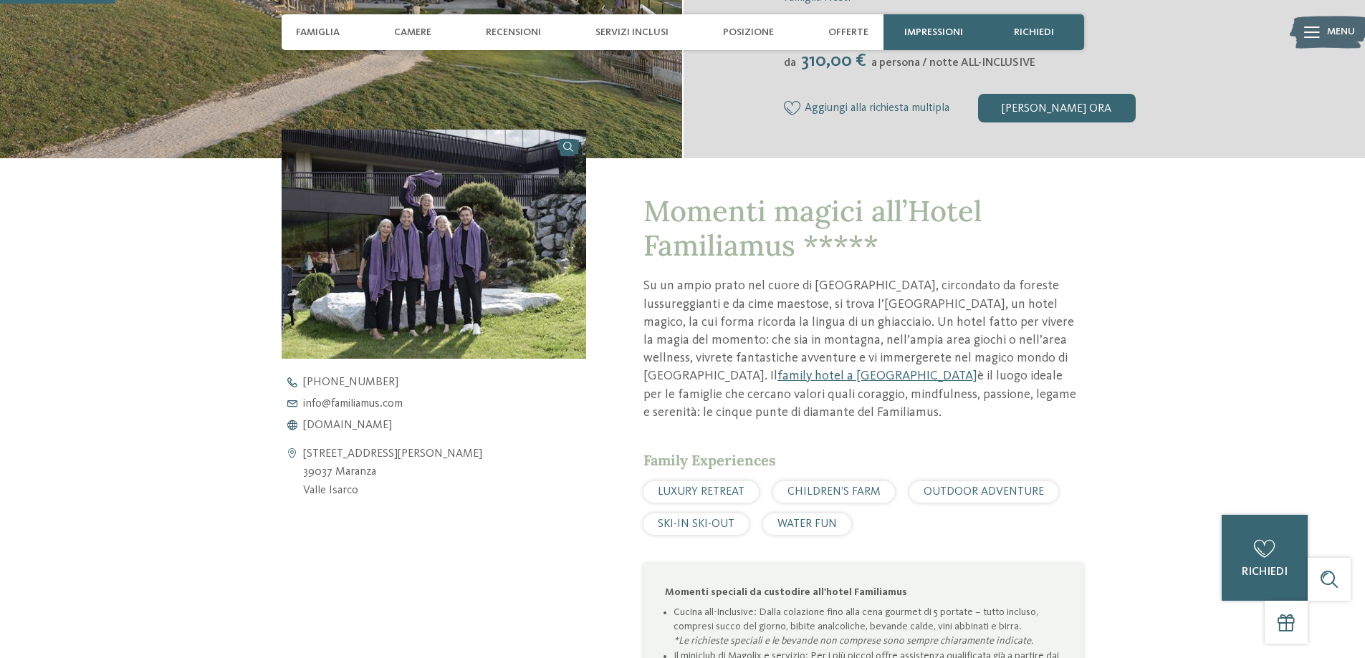
click at [708, 529] on span "SKI-IN SKI-OUT" at bounding box center [696, 524] width 77 height 11
click at [693, 523] on span "SKI-IN SKI-OUT" at bounding box center [696, 524] width 77 height 11
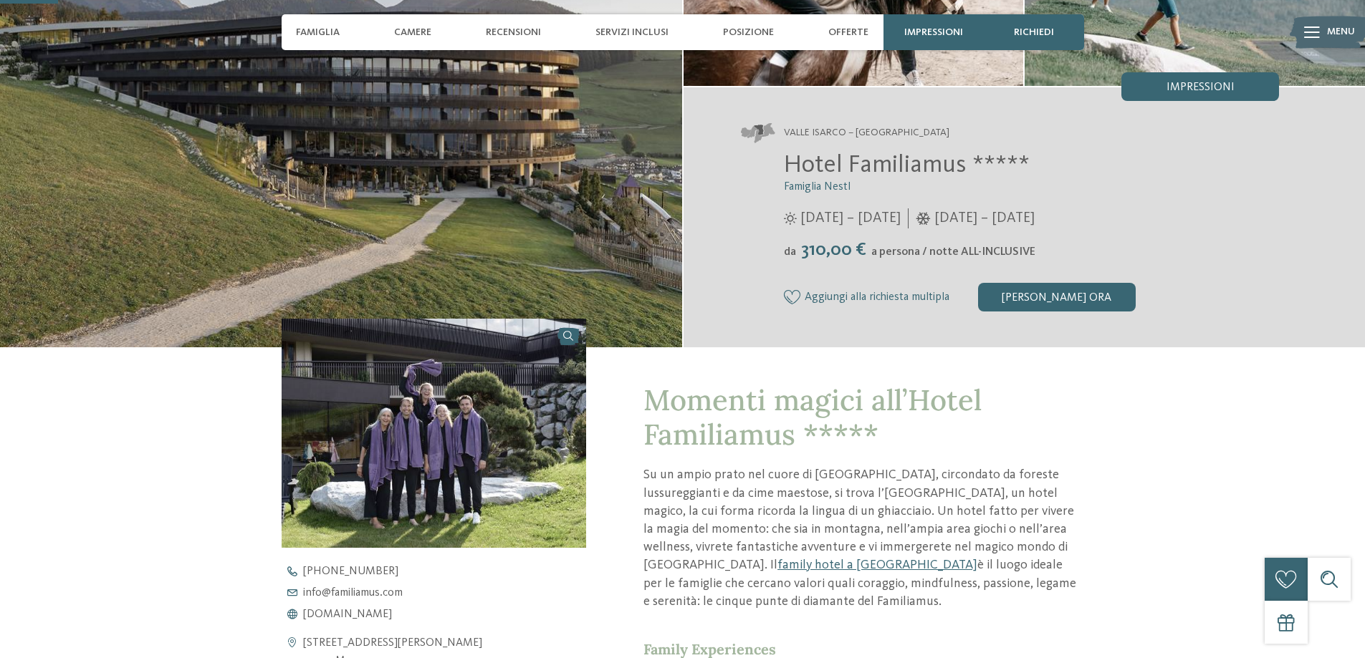
scroll to position [215, 0]
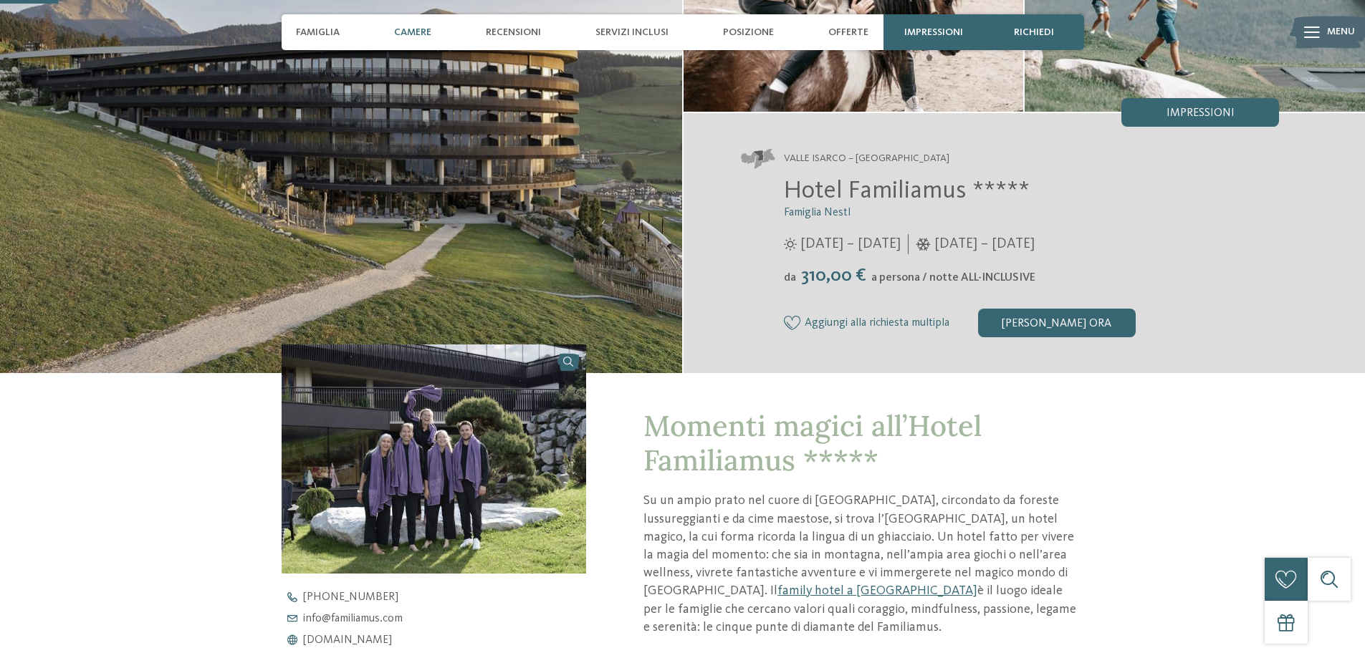
click at [413, 34] on span "Camere" at bounding box center [412, 33] width 37 height 12
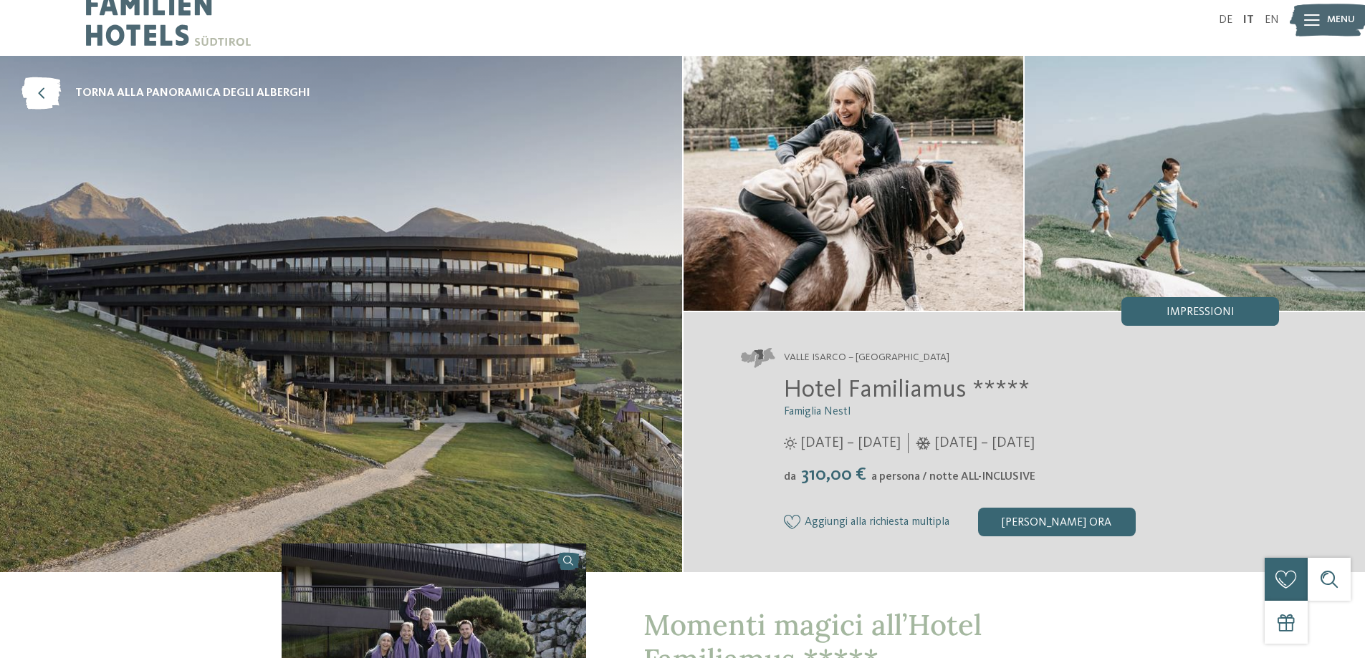
scroll to position [0, 0]
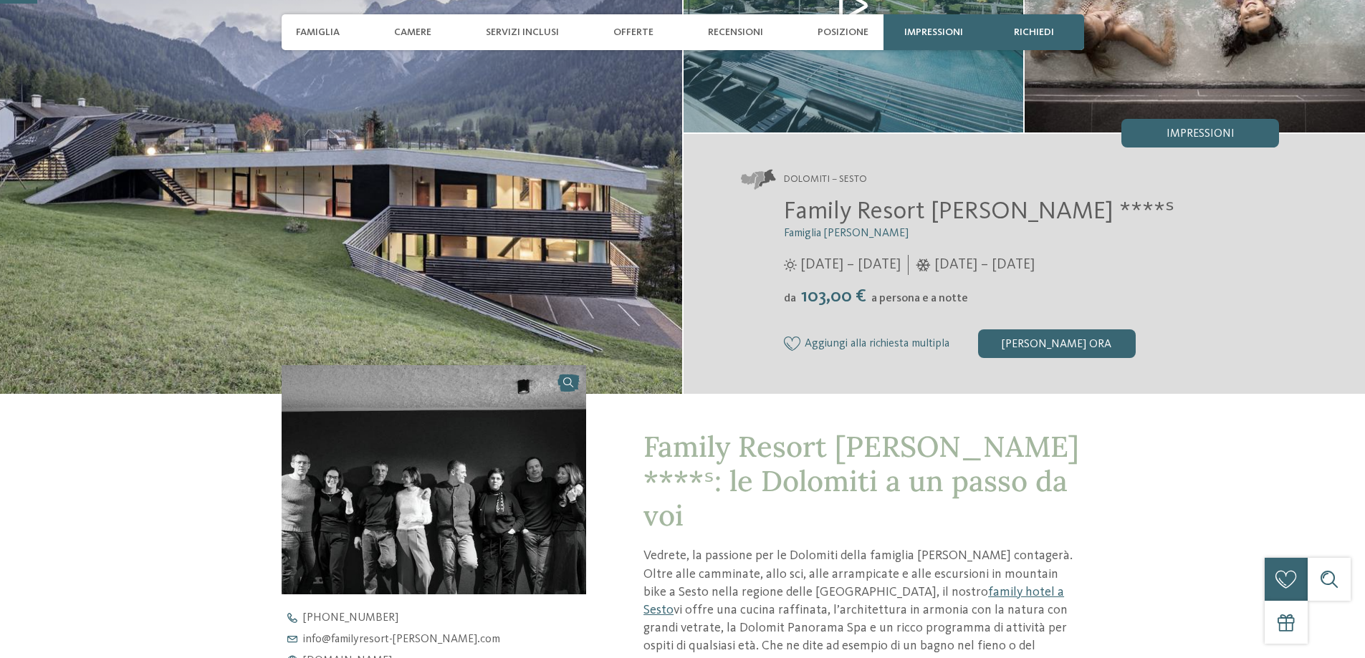
scroll to position [215, 0]
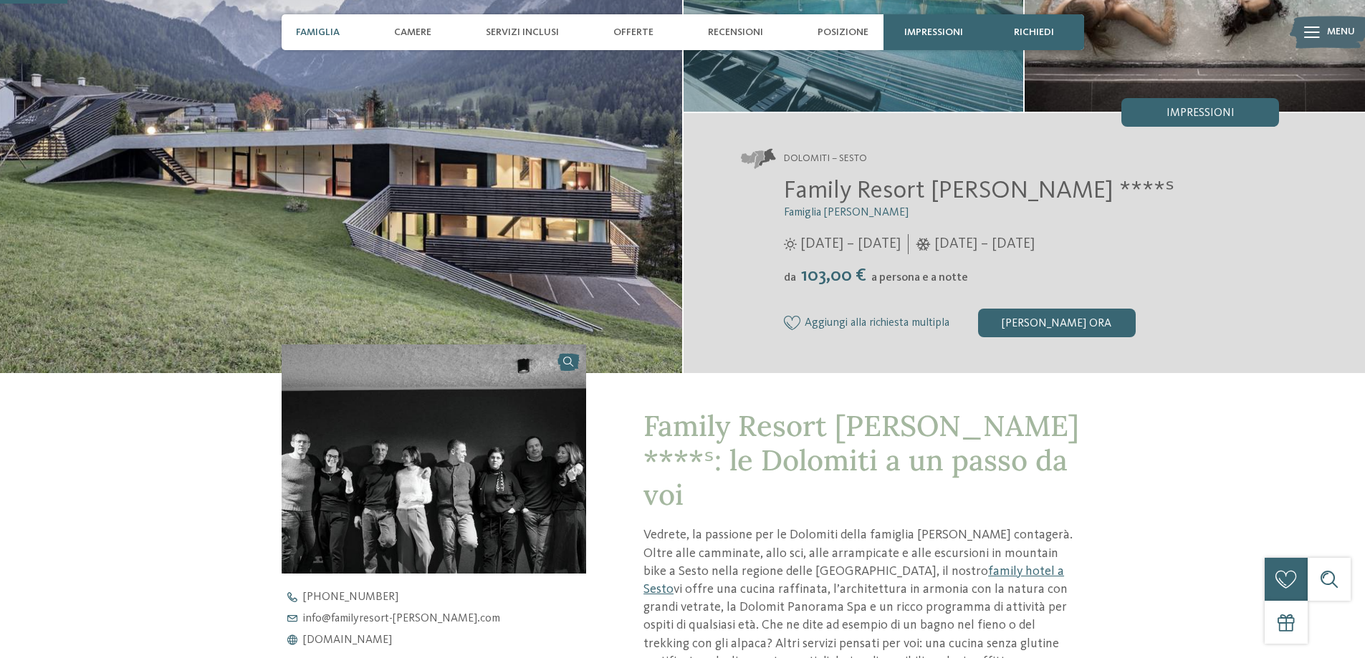
click at [310, 35] on span "Famiglia" at bounding box center [318, 33] width 44 height 12
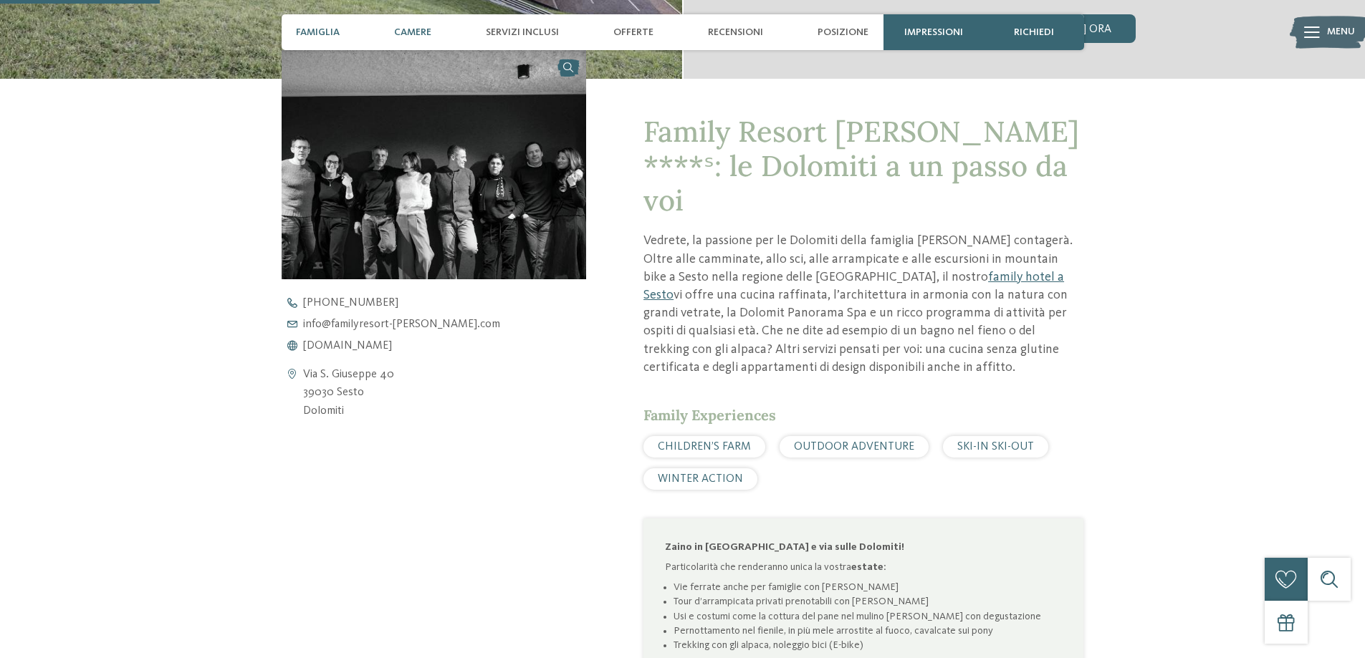
click at [421, 35] on span "Camere" at bounding box center [412, 33] width 37 height 12
click at [719, 441] on span "CHILDREN’S FARM" at bounding box center [704, 446] width 93 height 11
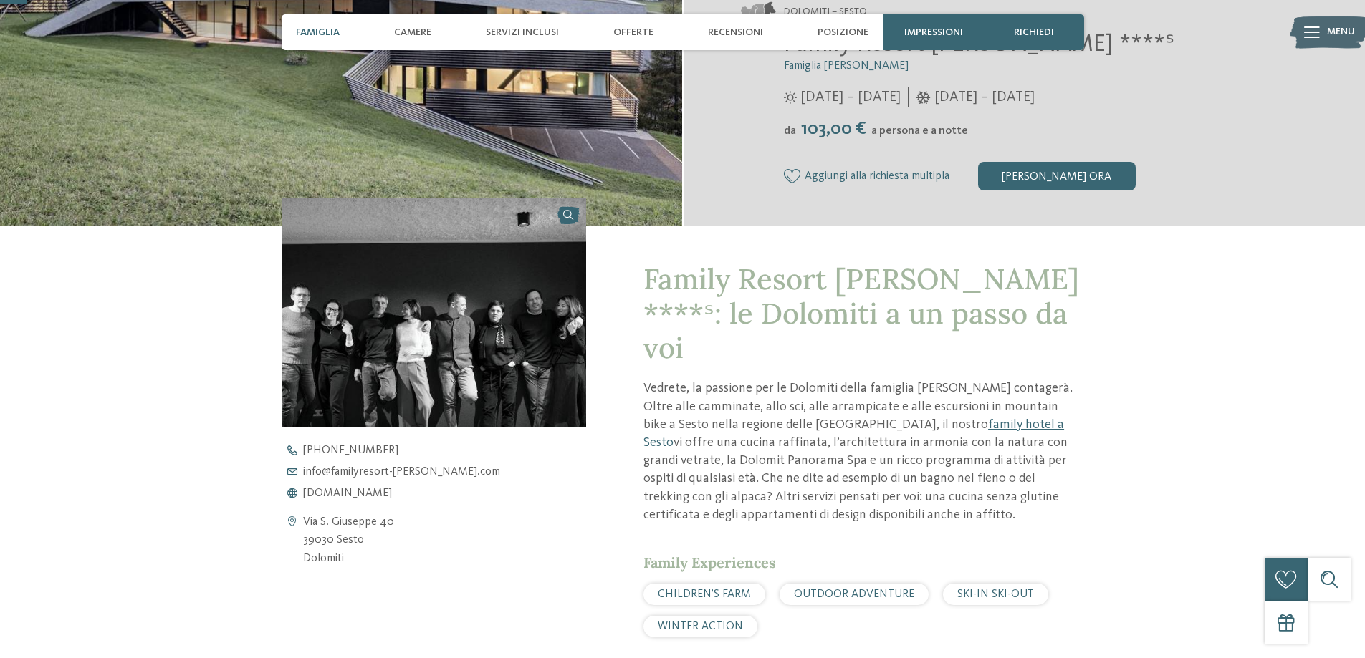
scroll to position [80, 0]
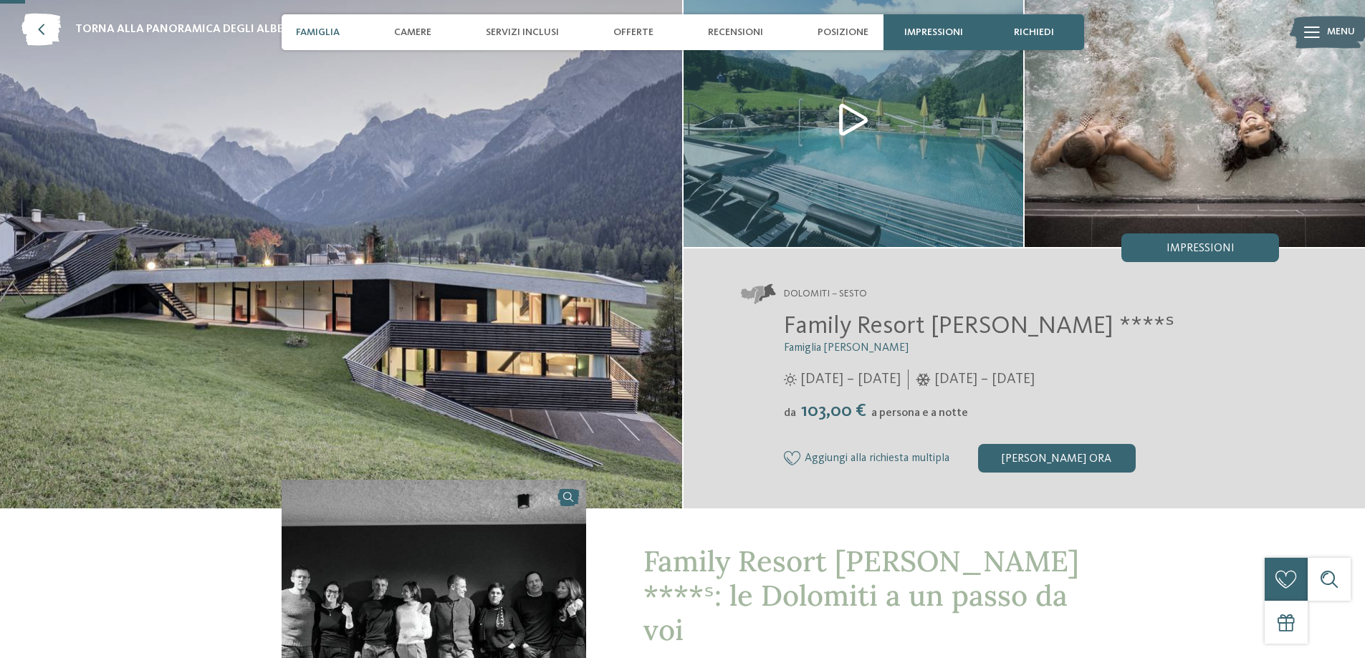
click at [461, 259] on img at bounding box center [341, 250] width 682 height 517
click at [37, 30] on icon at bounding box center [40, 30] width 39 height 32
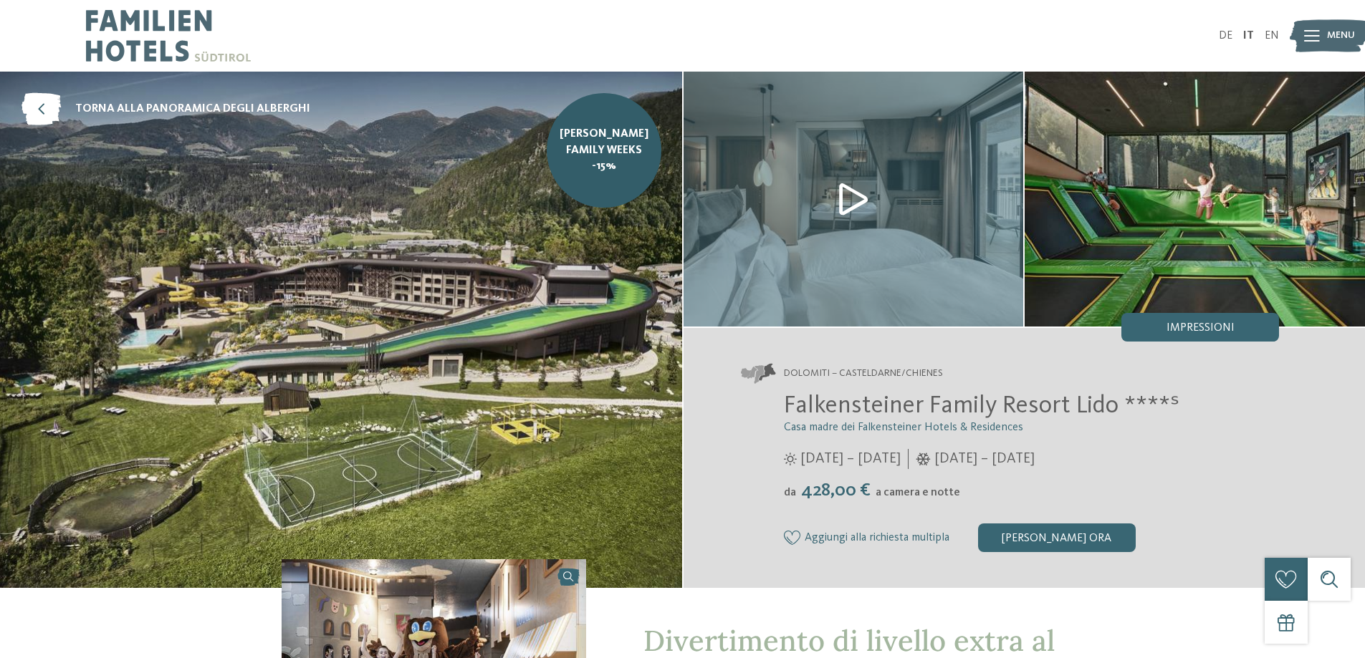
click at [855, 196] on img at bounding box center [853, 199] width 340 height 255
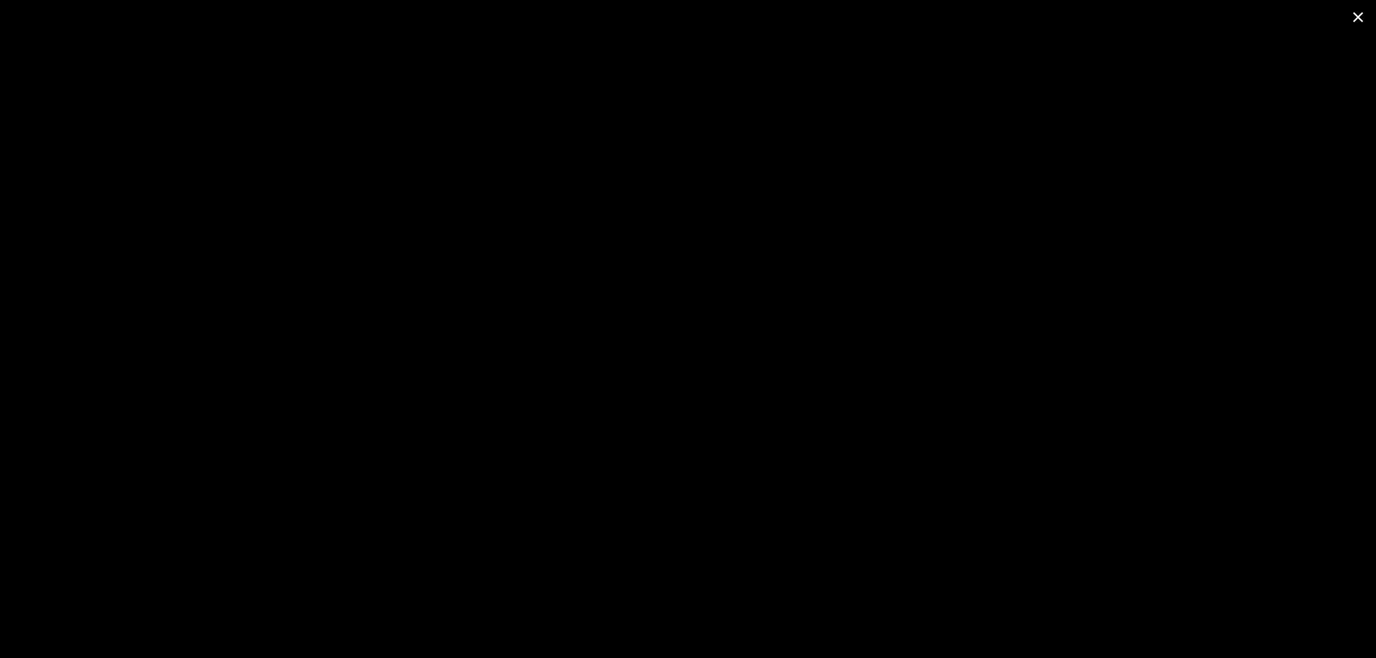
click at [1363, 17] on span at bounding box center [1358, 17] width 36 height 34
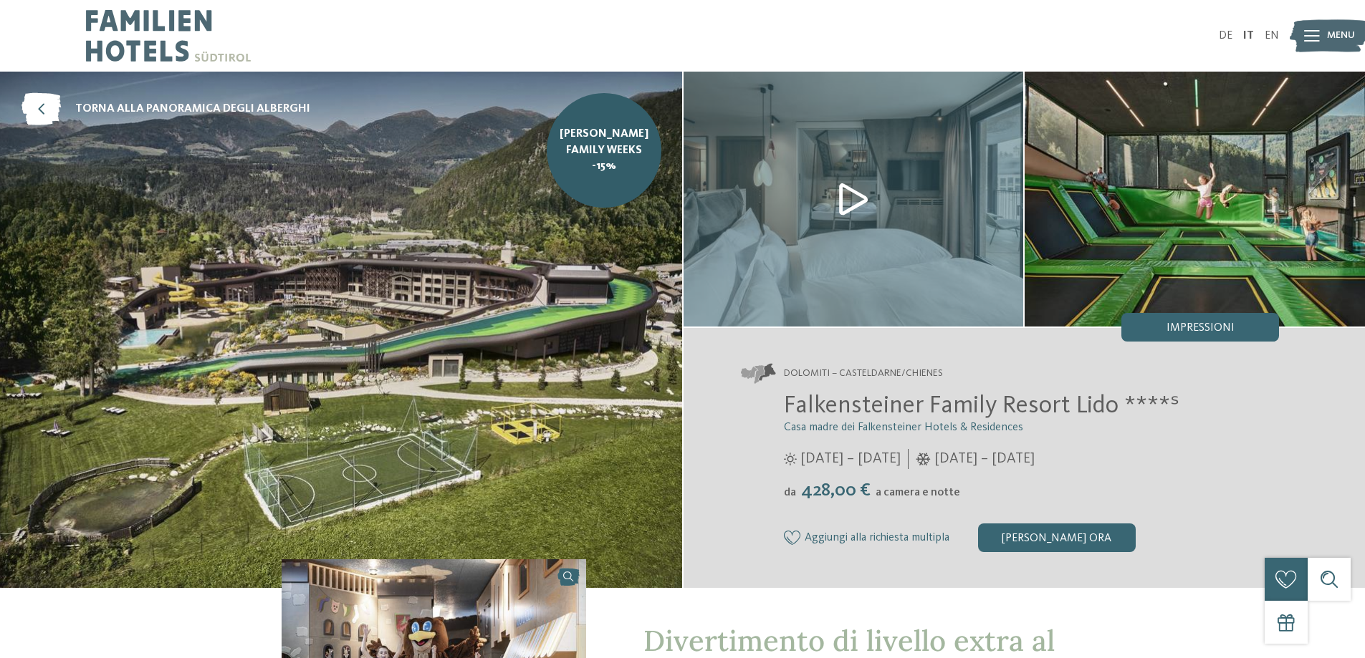
drag, startPoint x: 934, startPoint y: 405, endPoint x: 797, endPoint y: 445, distance: 143.3
click at [797, 453] on div "03/07/2025 – 16/11/2025" at bounding box center [842, 459] width 117 height 20
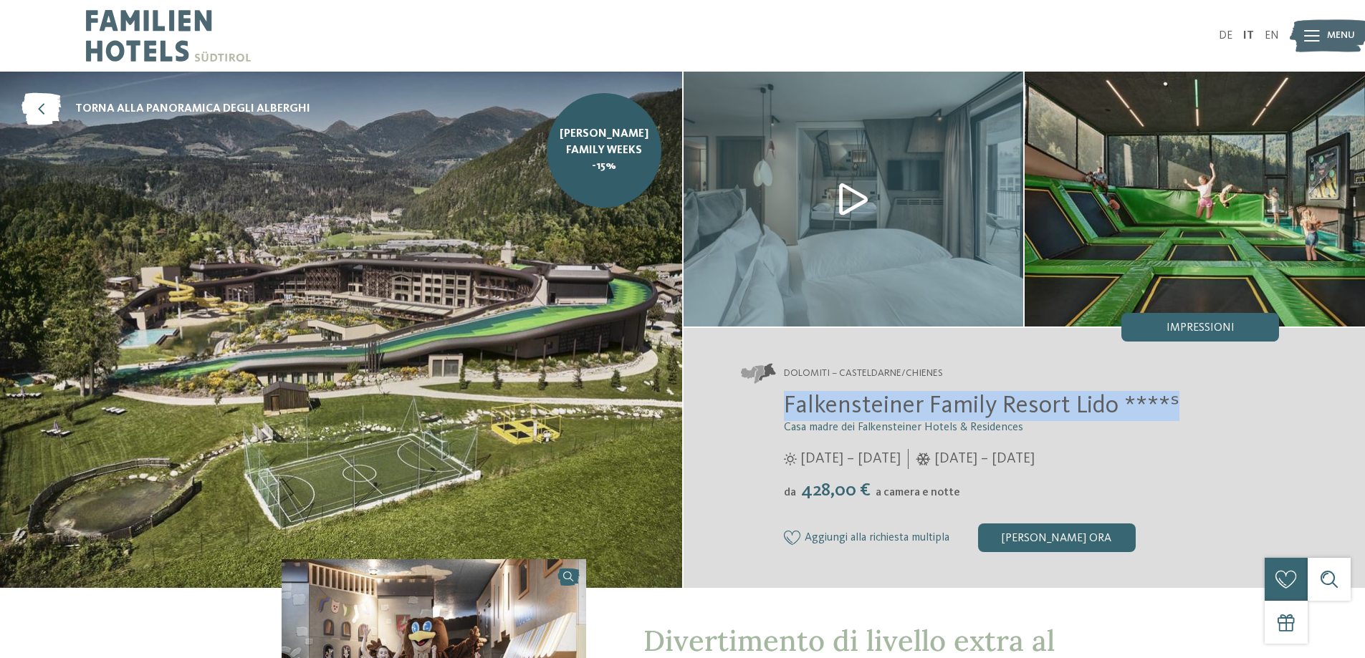
drag, startPoint x: 786, startPoint y: 399, endPoint x: 1196, endPoint y: 405, distance: 410.6
click at [1196, 405] on h2 "Falkensteiner Family Resort Lido ****ˢ" at bounding box center [1032, 406] width 496 height 30
copy span "Falkensteiner Family Resort Lido ****ˢ"
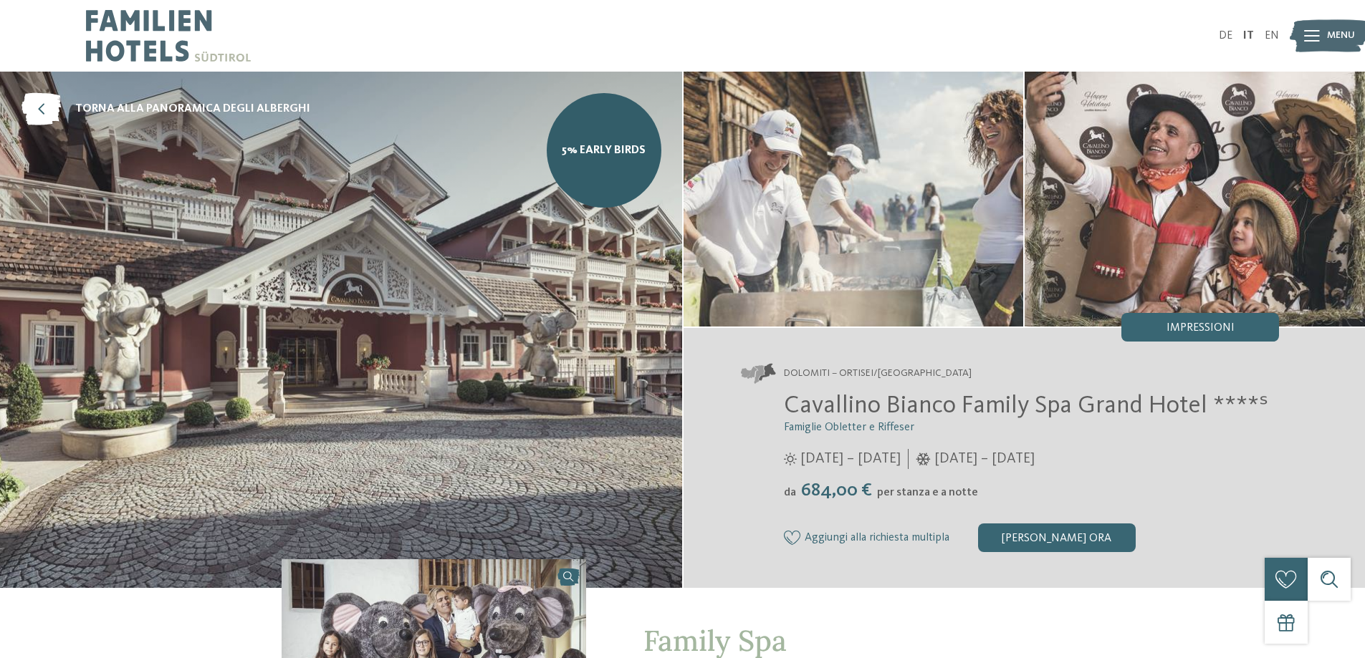
click at [1302, 37] on img at bounding box center [1329, 35] width 79 height 39
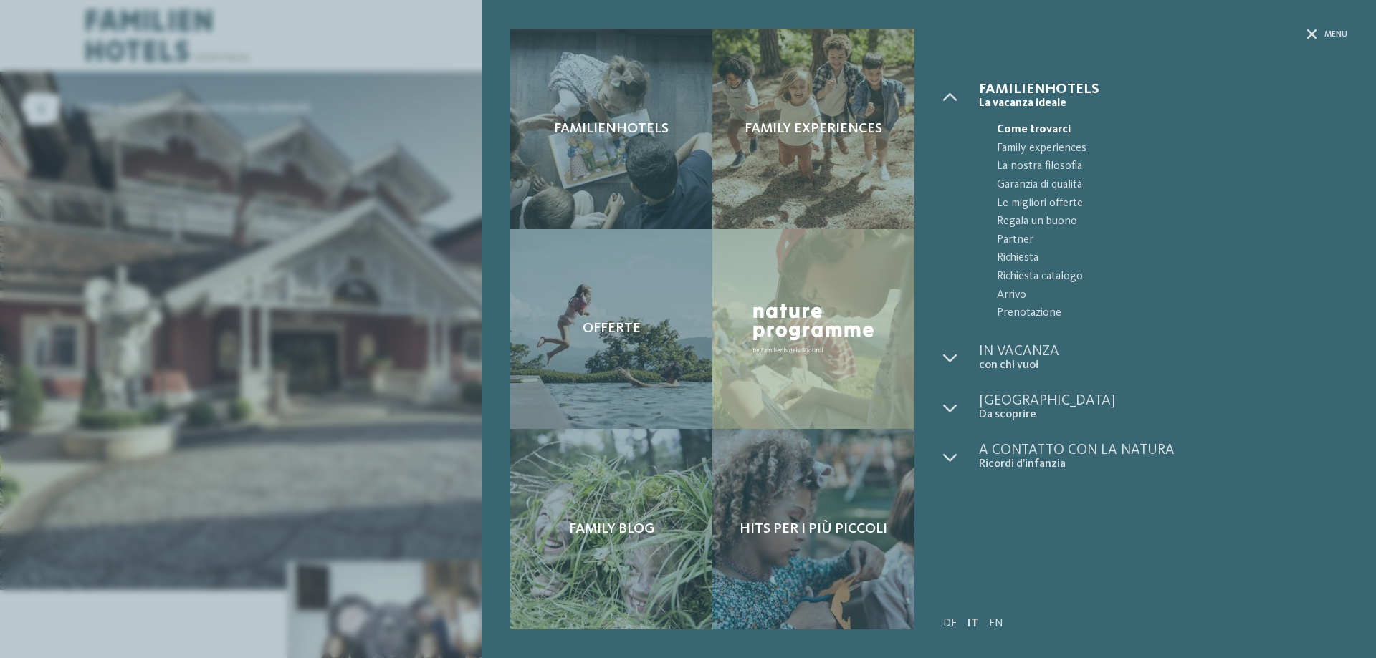
click at [1018, 87] on span "Familienhotels" at bounding box center [1163, 89] width 368 height 14
click at [226, 357] on div "Familienhotels Family experiences Offerte" at bounding box center [688, 329] width 1376 height 658
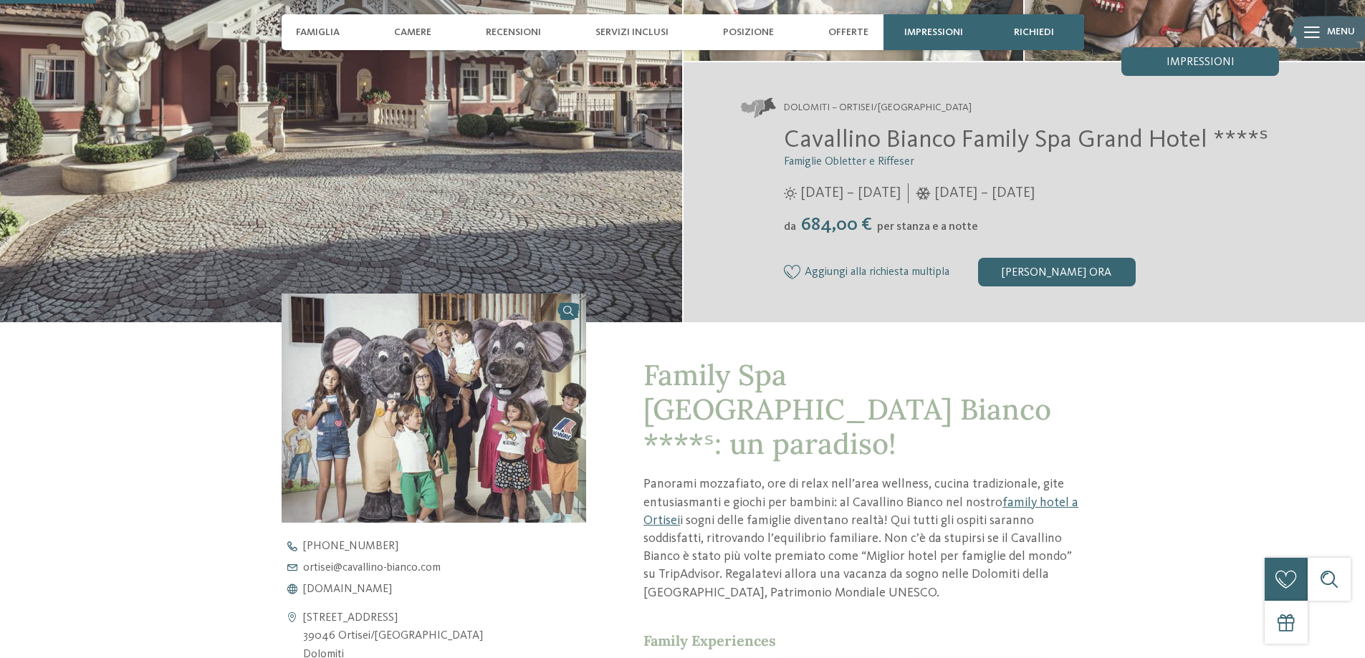
scroll to position [358, 0]
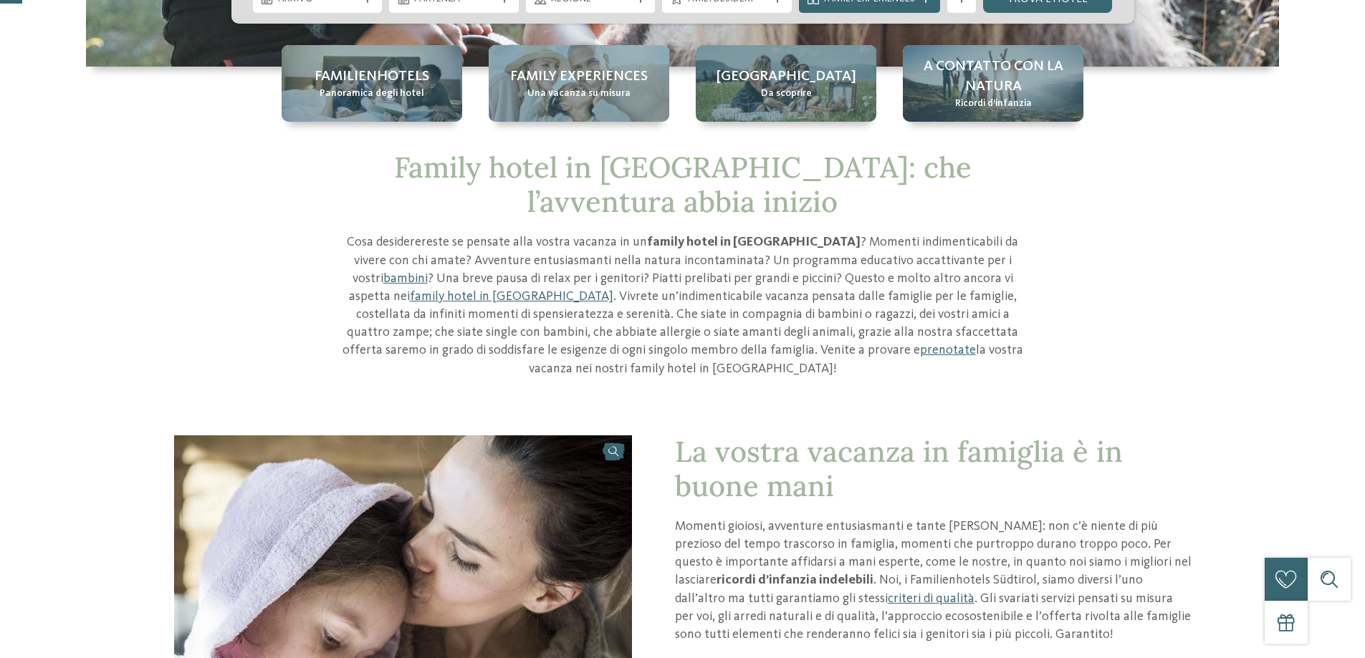
scroll to position [430, 0]
